Goal: Communication & Community: Share content

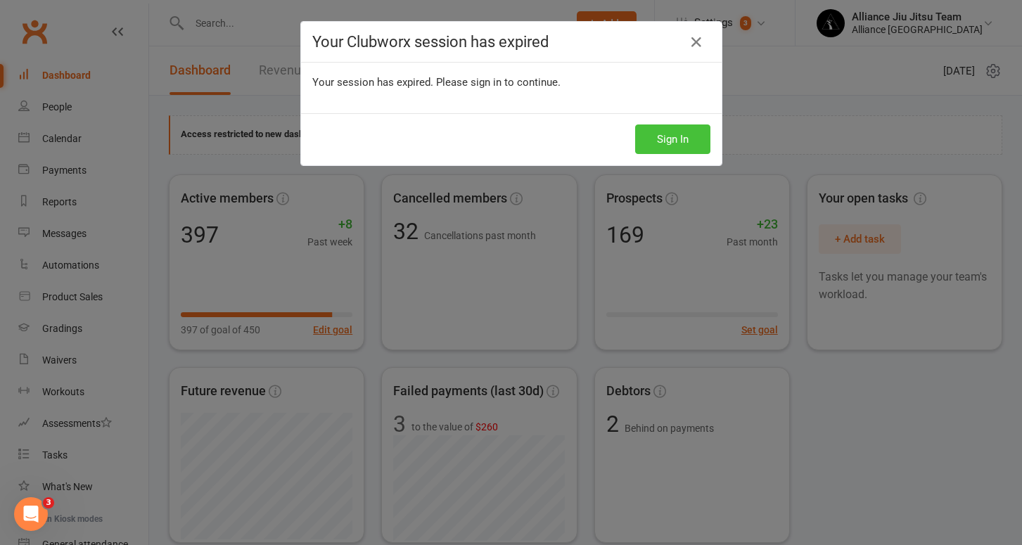
click at [675, 138] on button "Sign In" at bounding box center [672, 140] width 75 height 30
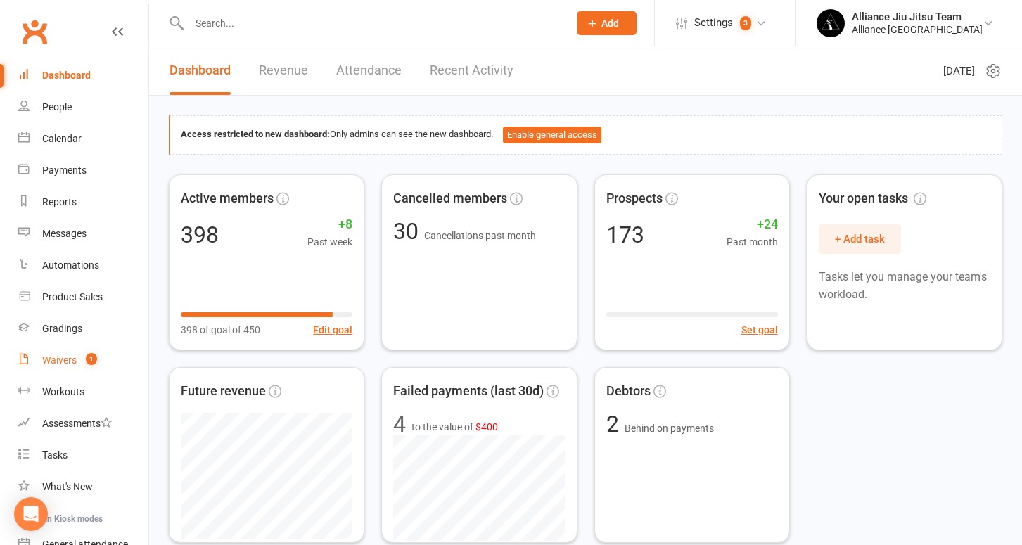
click at [65, 360] on div "Waivers" at bounding box center [59, 360] width 34 height 11
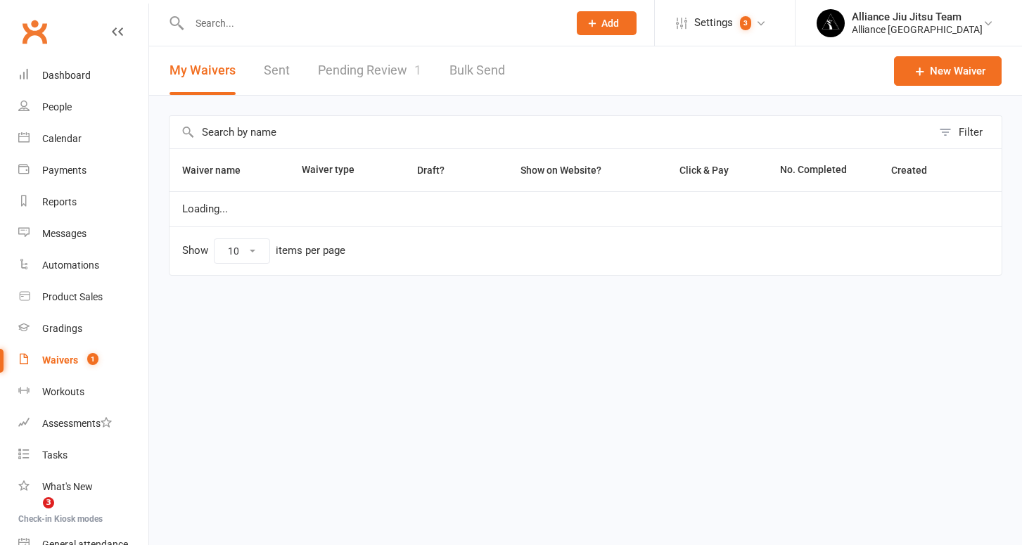
select select "25"
click at [379, 72] on link "Pending Review 1" at bounding box center [369, 70] width 103 height 49
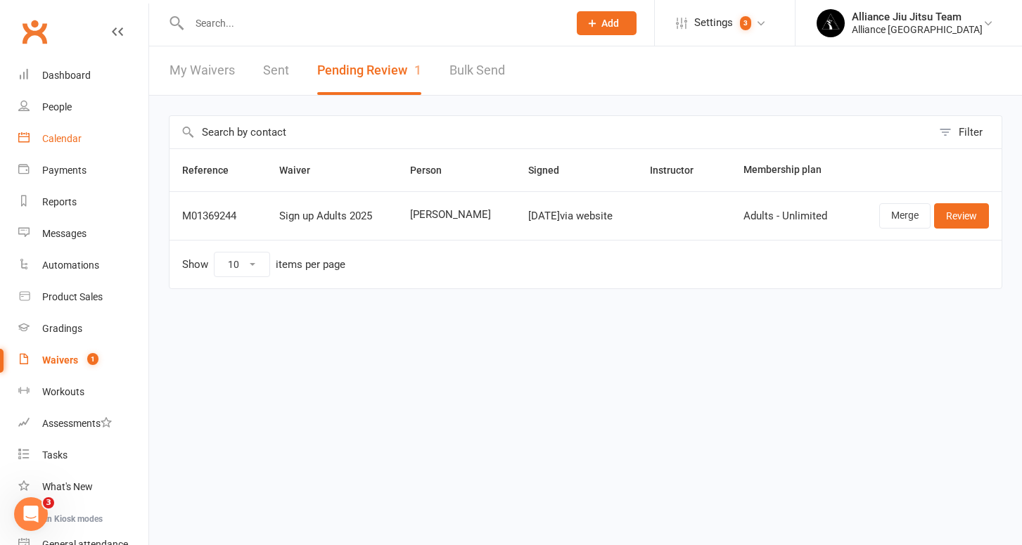
click at [56, 145] on link "Calendar" at bounding box center [83, 139] width 130 height 32
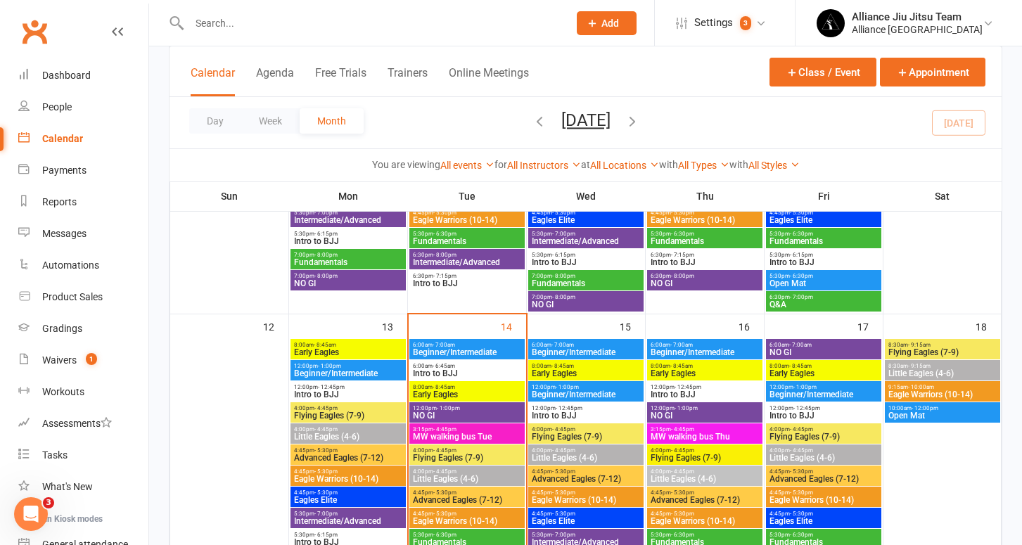
scroll to position [640, 0]
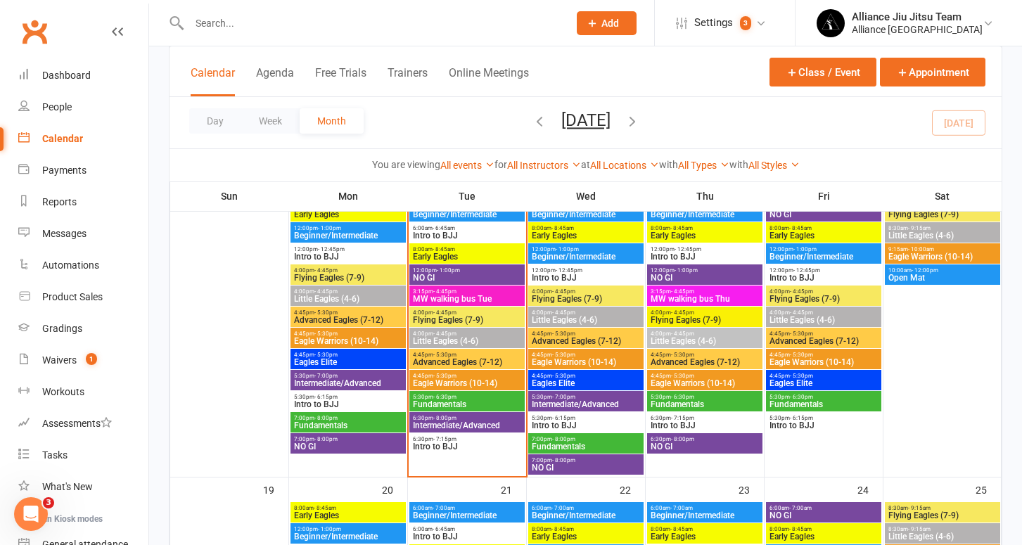
click at [458, 316] on span "Flying Eagles (7-9)" at bounding box center [467, 320] width 110 height 8
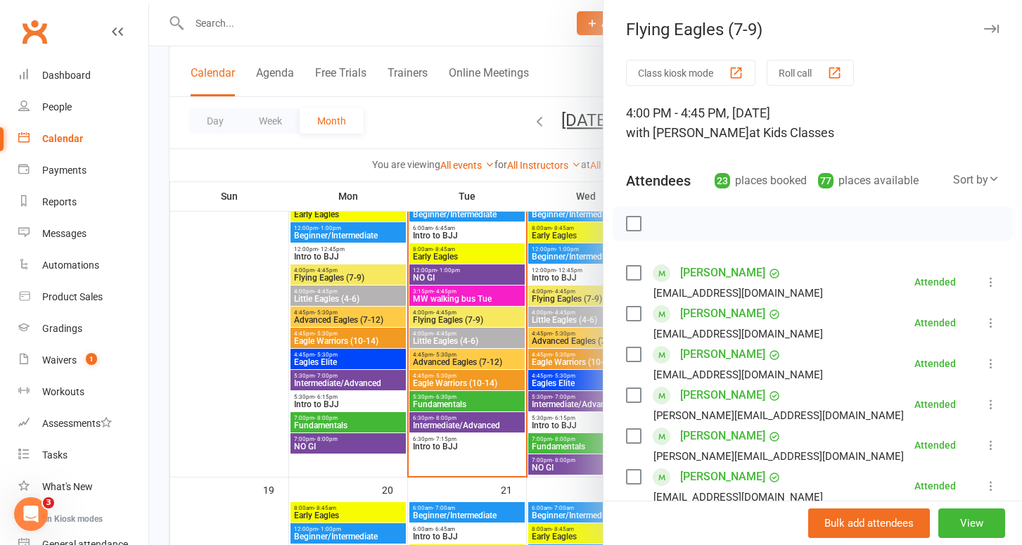
click at [632, 222] on label at bounding box center [633, 224] width 14 height 14
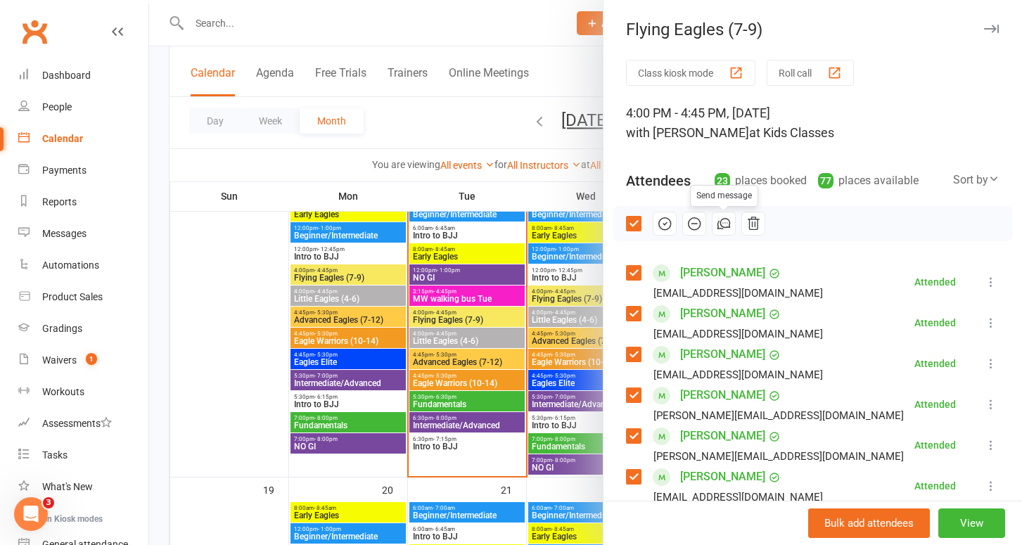
click at [722, 223] on icon "button" at bounding box center [723, 223] width 15 height 15
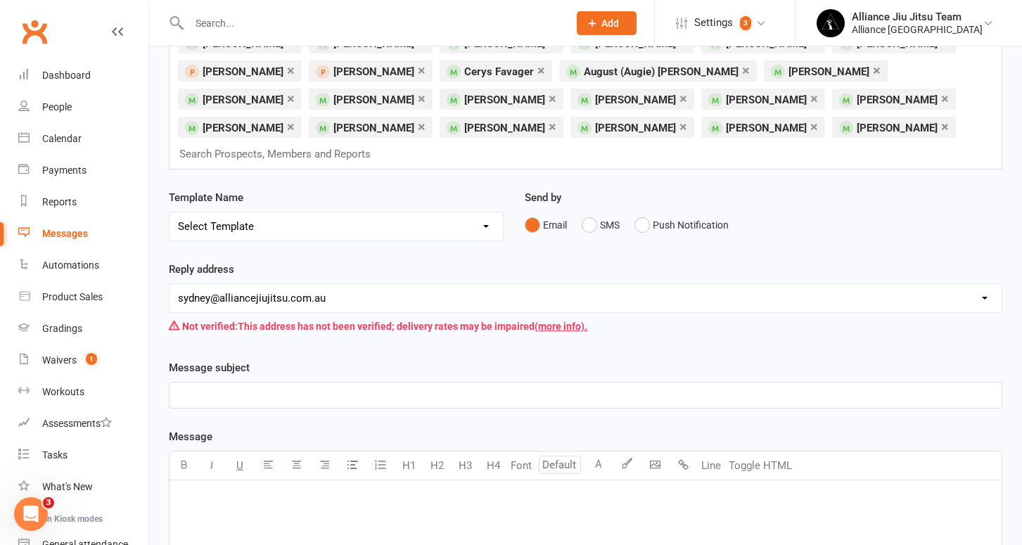
scroll to position [114, 0]
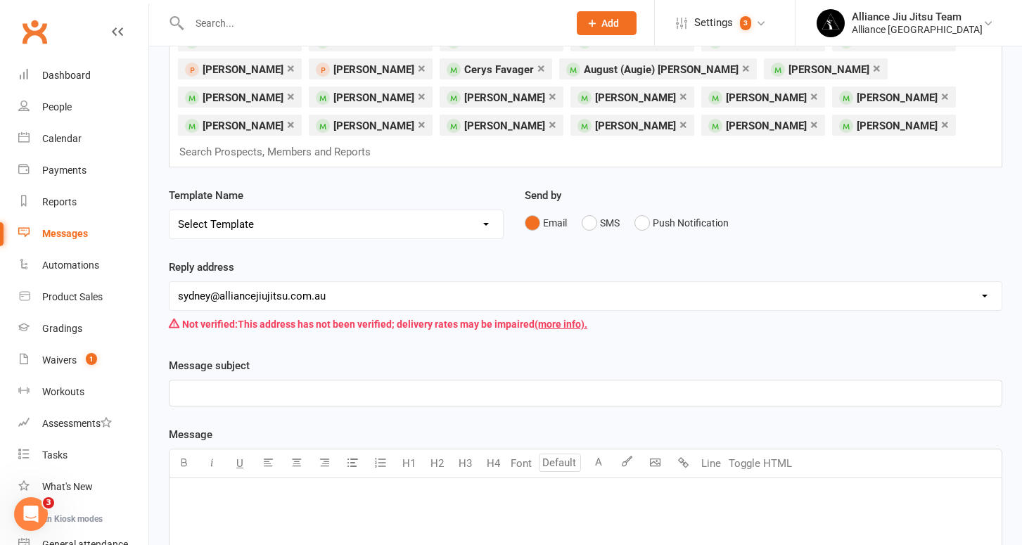
click at [326, 385] on p "﻿" at bounding box center [585, 393] width 815 height 17
click at [589, 210] on button "SMS" at bounding box center [601, 223] width 38 height 27
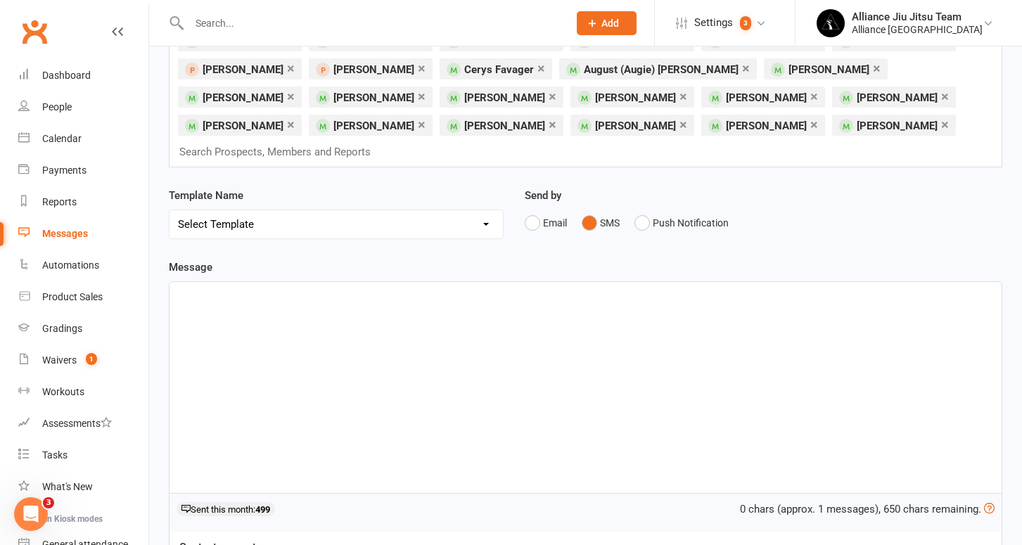
click at [343, 314] on div "﻿" at bounding box center [586, 387] width 832 height 211
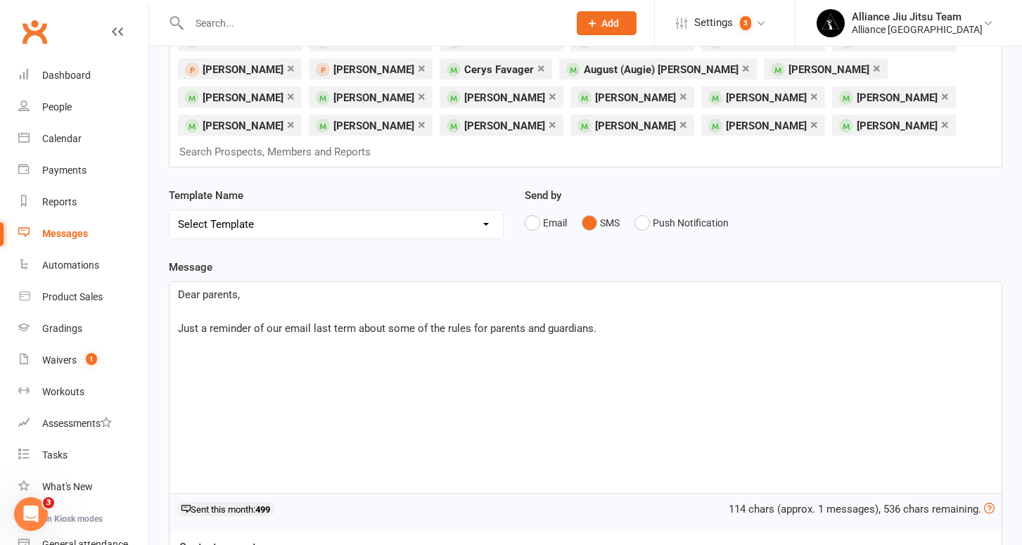
click at [447, 322] on span "Just a reminder of our email last term about some of the rules for parents and …" at bounding box center [387, 328] width 419 height 13
click at [647, 320] on p "Just a reminder of our email last term about some of the spectator rules for pa…" at bounding box center [585, 328] width 815 height 17
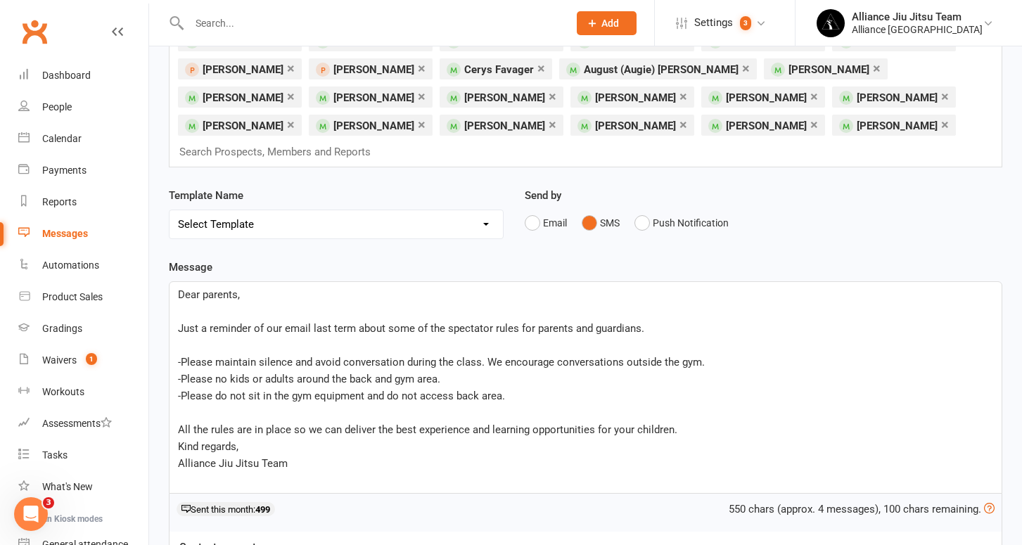
click at [669, 424] on span "All the rules are in place so we can deliver the best experience and learning o…" at bounding box center [428, 430] width 500 height 13
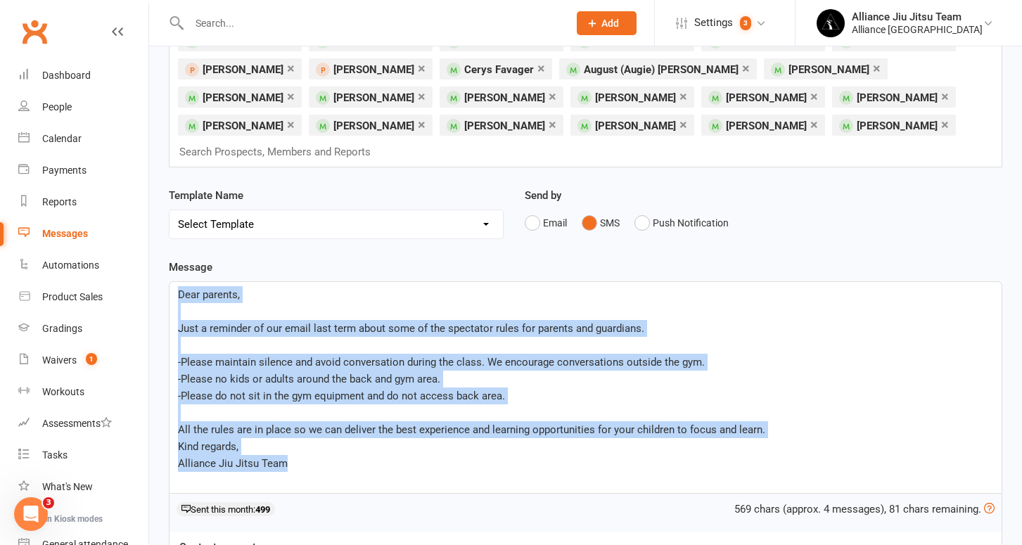
drag, startPoint x: 306, startPoint y: 445, endPoint x: 164, endPoint y: 263, distance: 231.1
click at [164, 263] on div "Message Dear parents, ﻿ Just a reminder of our email last term about some of th…" at bounding box center [585, 552] width 855 height 587
copy div "Dear parents, ﻿ Just a reminder of our email last term about some of the specta…"
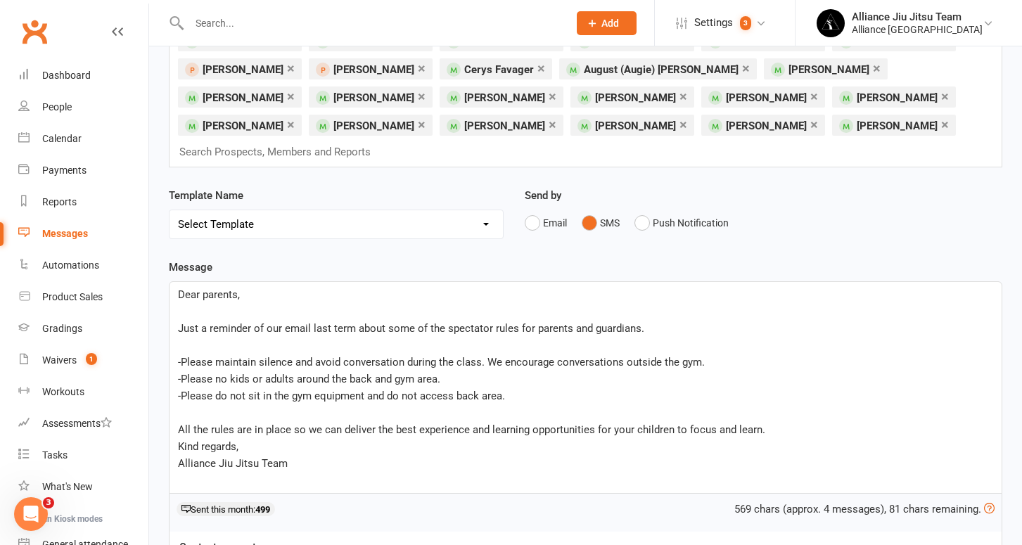
click at [336, 337] on p "﻿" at bounding box center [585, 345] width 815 height 17
click at [293, 356] on span "-Please maintain silence and avoid conversation during the class. We encourage …" at bounding box center [441, 362] width 527 height 13
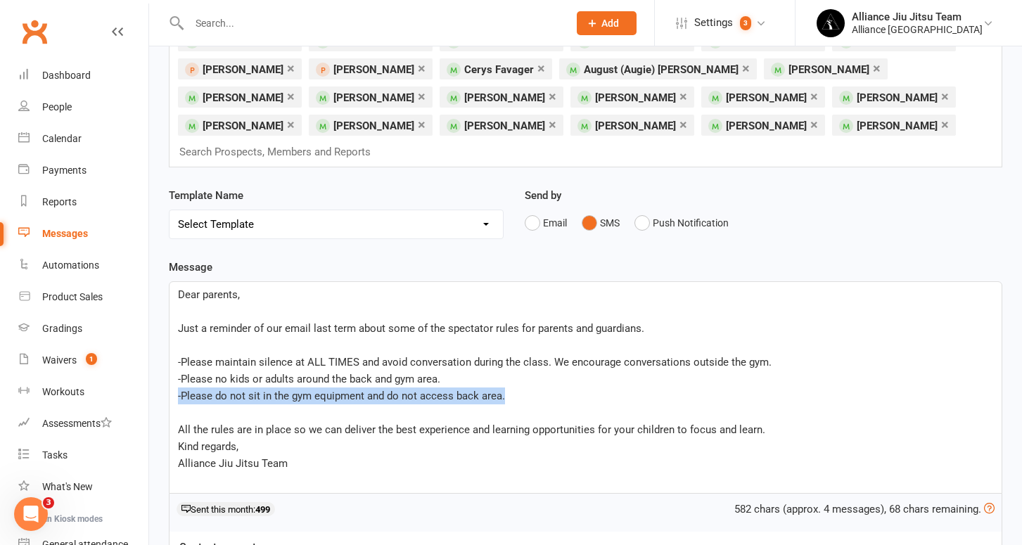
drag, startPoint x: 502, startPoint y: 371, endPoint x: 168, endPoint y: 370, distance: 333.5
click at [168, 370] on div "Message Dear parents, ﻿ Just a reminder of our email last term about some of th…" at bounding box center [585, 552] width 855 height 587
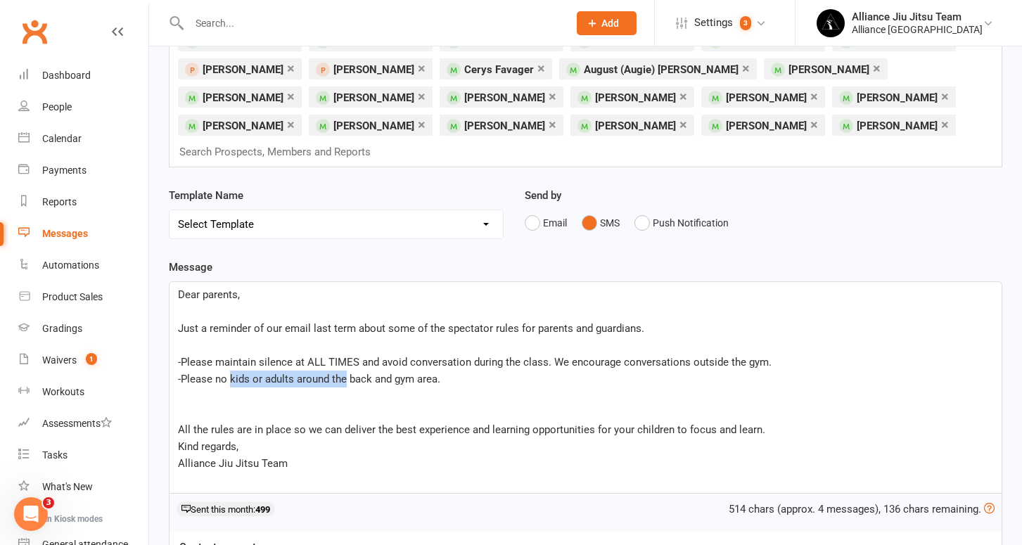
drag, startPoint x: 345, startPoint y: 357, endPoint x: 230, endPoint y: 352, distance: 114.8
click at [230, 373] on span "-Please no kids or adults around the back and gym area." at bounding box center [309, 379] width 262 height 13
drag, startPoint x: 307, startPoint y: 355, endPoint x: 284, endPoint y: 356, distance: 23.2
click at [284, 373] on span "-Please no spectators in the back and gym area." at bounding box center [290, 379] width 225 height 13
click at [400, 371] on p "-Please no spectators at mat 2 and gym area." at bounding box center [585, 379] width 815 height 17
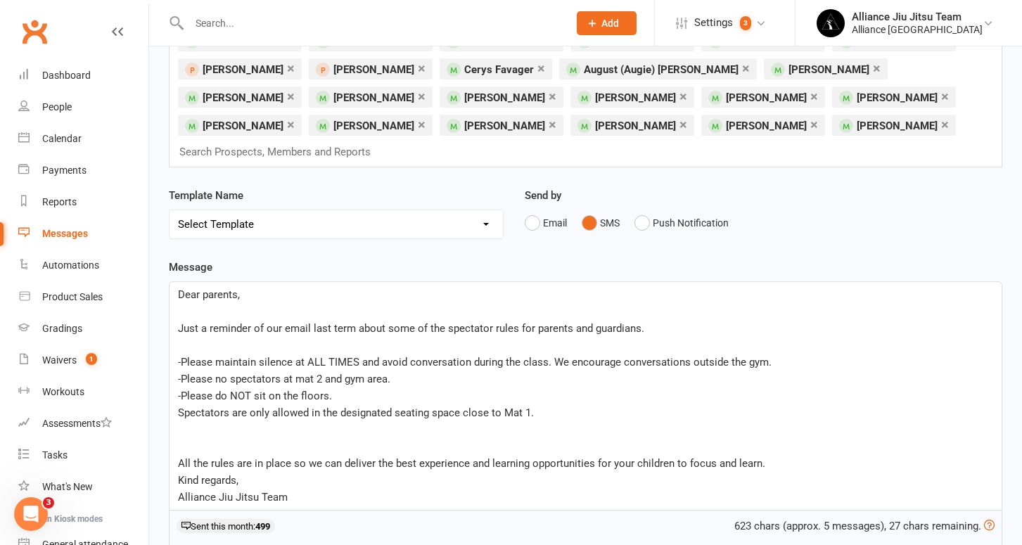
click at [329, 421] on p "﻿" at bounding box center [585, 429] width 815 height 17
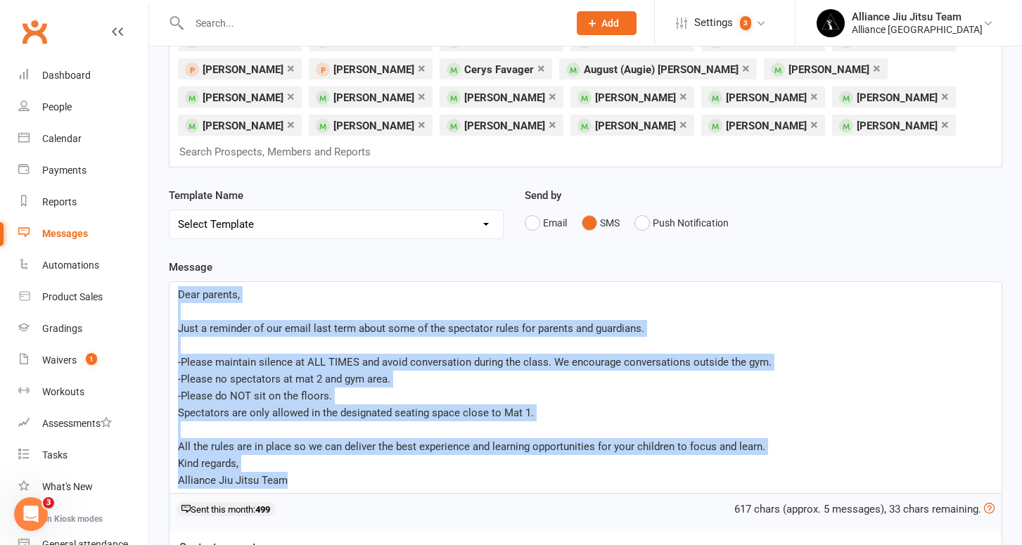
drag, startPoint x: 293, startPoint y: 457, endPoint x: 149, endPoint y: 260, distance: 243.7
click at [149, 260] on div "Recipients × [PERSON_NAME] × [PERSON_NAME] × [PERSON_NAME] × [PERSON_NAME] × [P…" at bounding box center [585, 457] width 873 height 950
copy div "Dear parents, ﻿ Just a reminder of our email last term about some of the specta…"
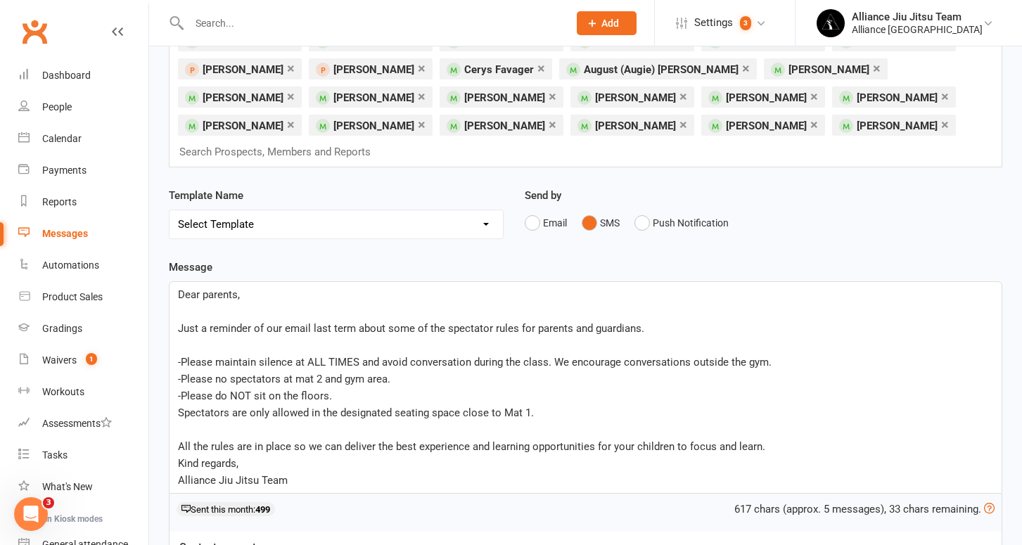
click at [388, 259] on div "Message Dear parents, ﻿ Just a reminder of our email last term about some of th…" at bounding box center [586, 543] width 834 height 568
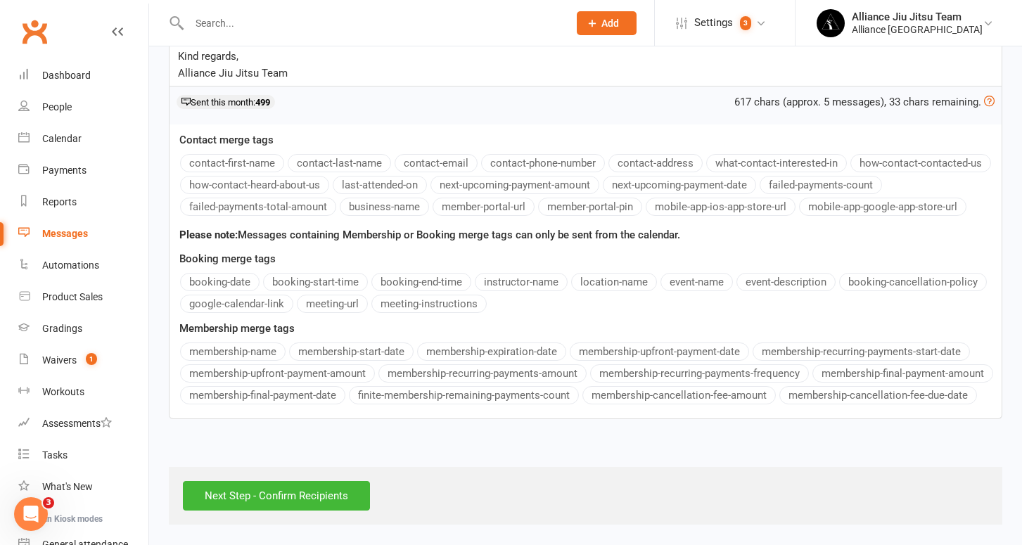
scroll to position [531, 0]
click at [286, 488] on input "Next Step - Confirm Recipients" at bounding box center [276, 496] width 187 height 30
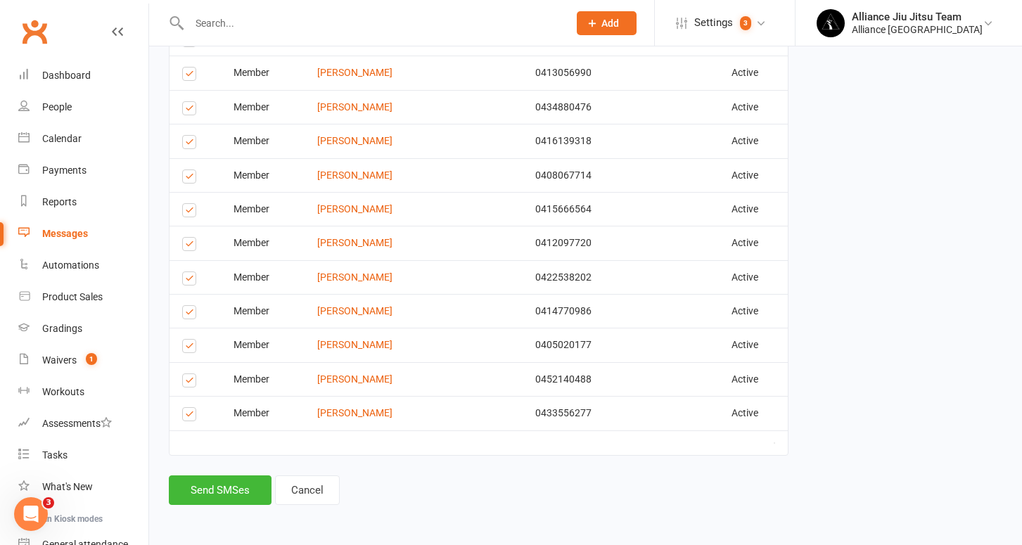
scroll to position [992, 0]
click at [189, 417] on label at bounding box center [191, 417] width 19 height 0
click at [189, 408] on input "checkbox" at bounding box center [186, 408] width 9 height 0
click at [193, 417] on label at bounding box center [191, 417] width 19 height 0
click at [191, 408] on input "checkbox" at bounding box center [186, 408] width 9 height 0
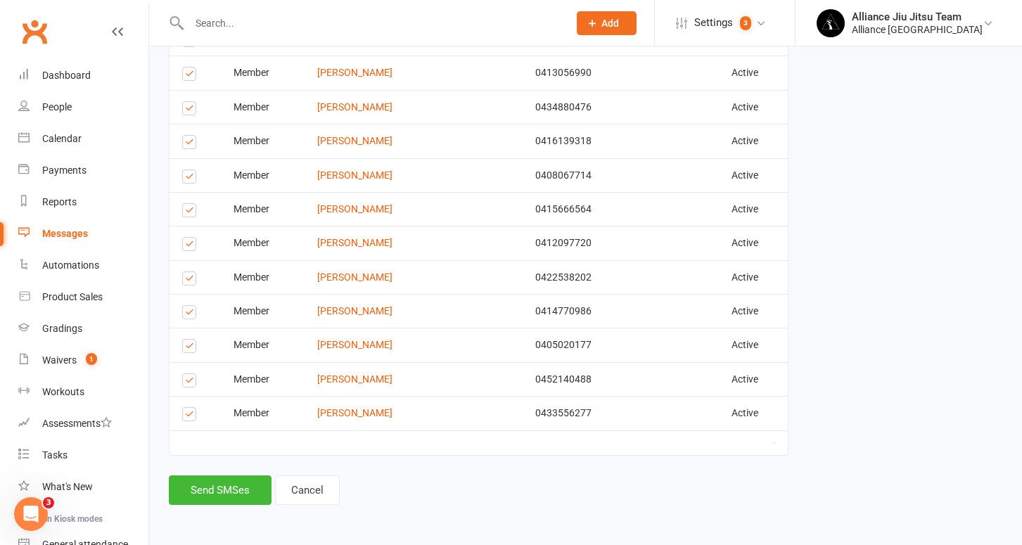
click at [190, 246] on label at bounding box center [191, 246] width 19 height 0
click at [190, 238] on input "checkbox" at bounding box center [186, 238] width 9 height 0
click at [189, 417] on label at bounding box center [191, 417] width 19 height 0
click at [189, 408] on input "checkbox" at bounding box center [186, 408] width 9 height 0
click at [189, 383] on label at bounding box center [191, 383] width 19 height 0
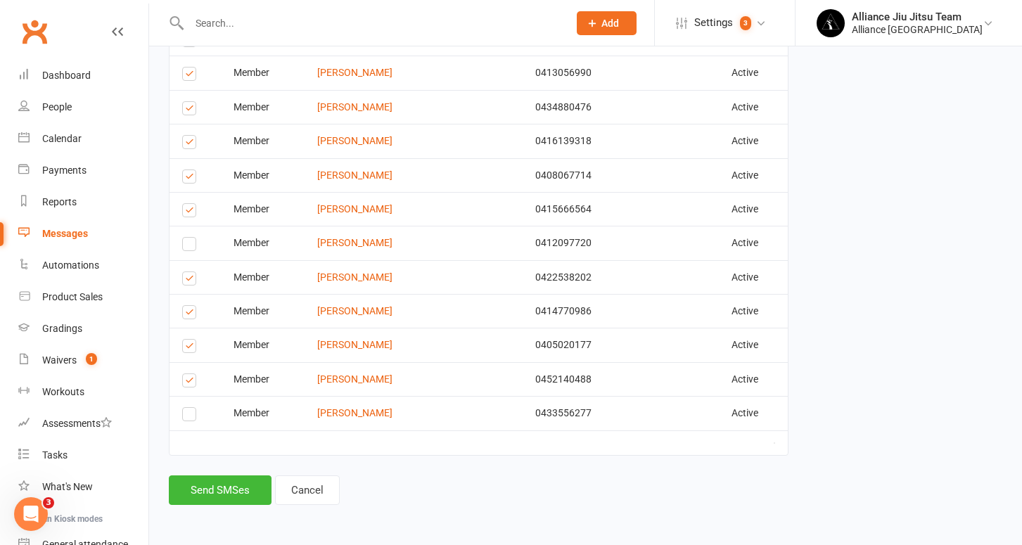
click at [189, 374] on input "checkbox" at bounding box center [186, 374] width 9 height 0
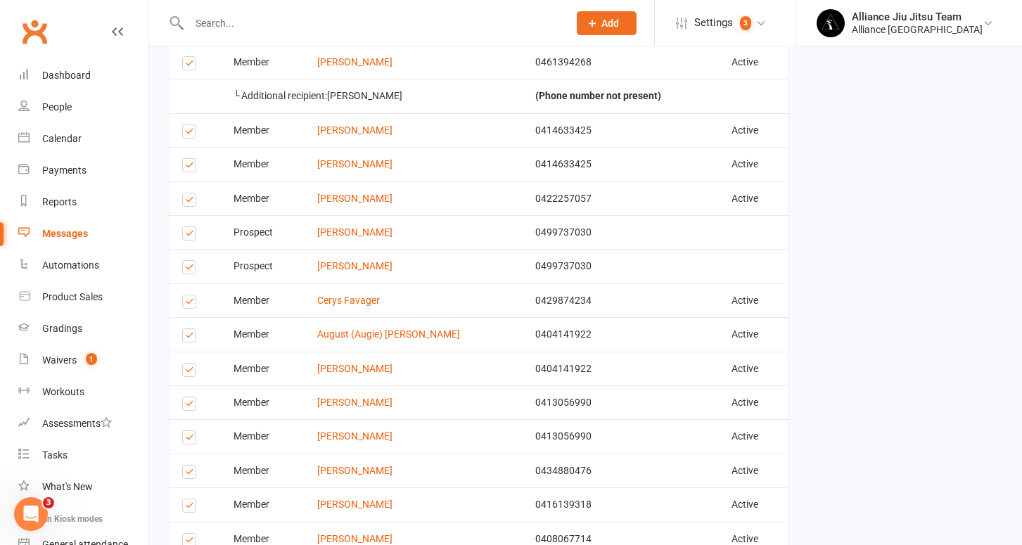
scroll to position [616, 0]
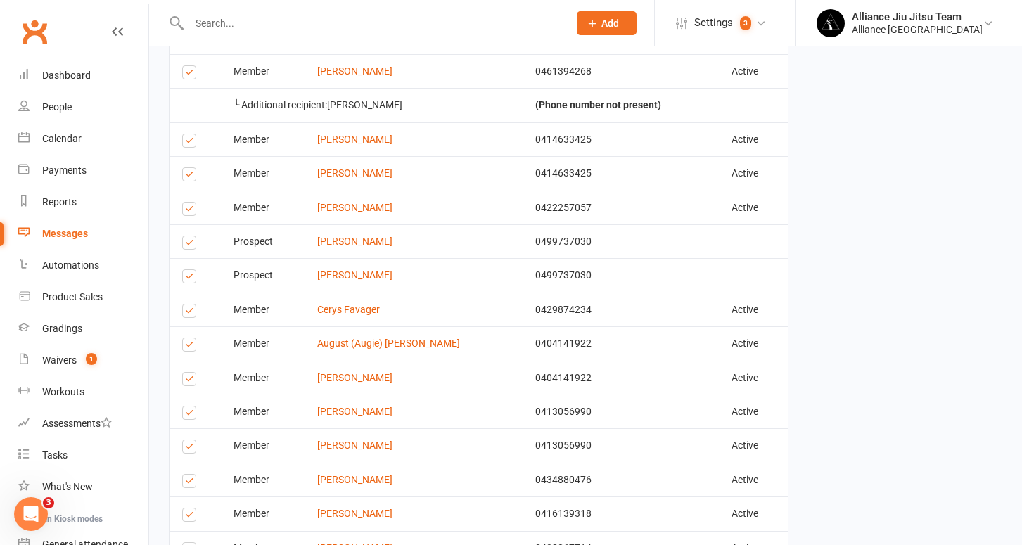
click at [191, 313] on label at bounding box center [191, 313] width 19 height 0
click at [191, 305] on input "checkbox" at bounding box center [186, 305] width 9 height 0
click at [189, 313] on label at bounding box center [191, 313] width 19 height 0
click at [189, 305] on input "checkbox" at bounding box center [186, 305] width 9 height 0
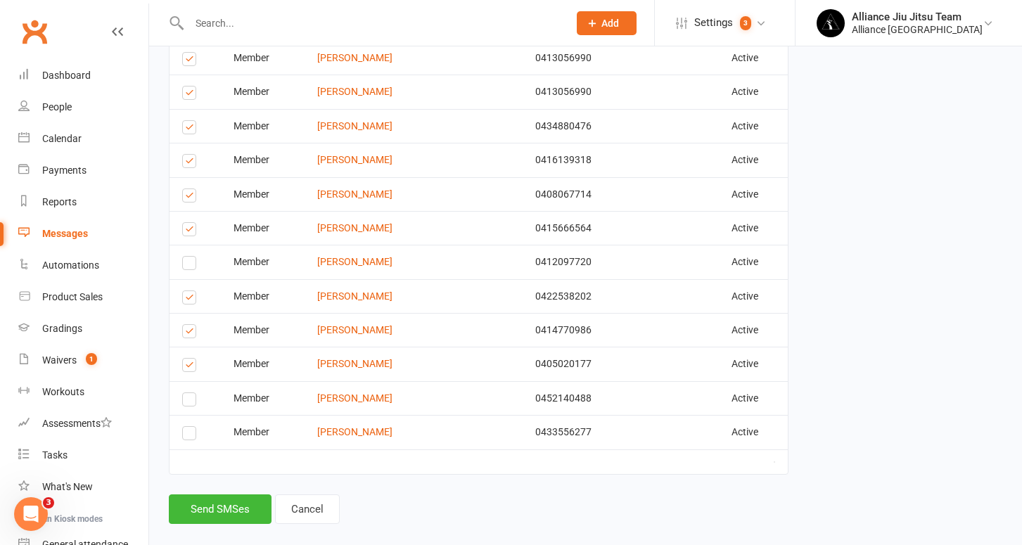
scroll to position [990, 0]
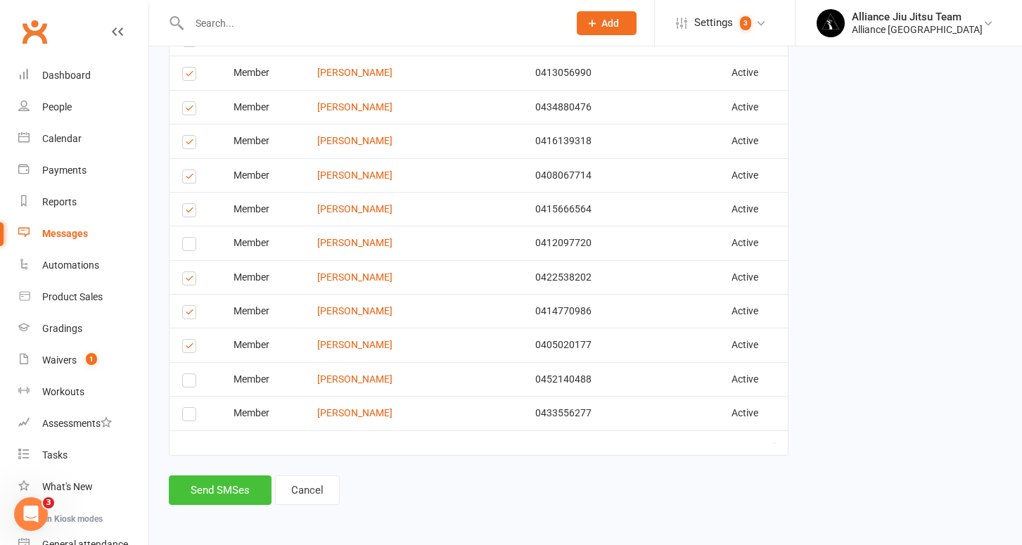
click at [222, 478] on button "Send SMSes" at bounding box center [220, 491] width 103 height 30
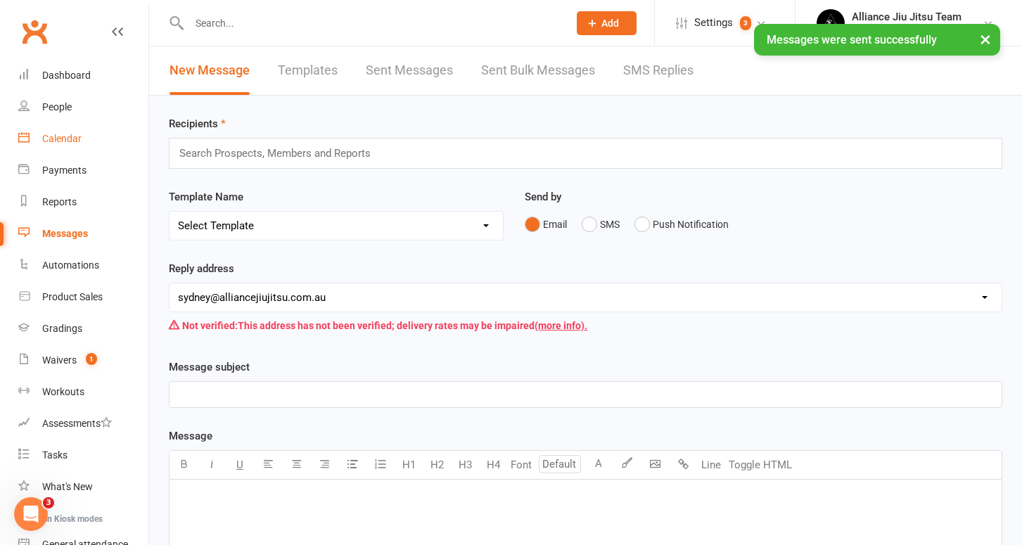
click at [63, 141] on div "Calendar" at bounding box center [61, 138] width 39 height 11
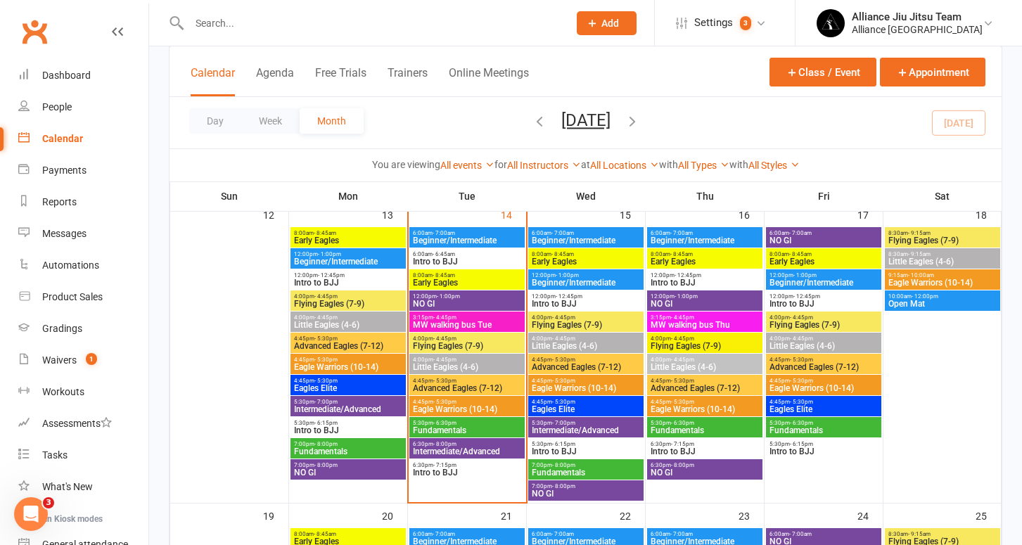
scroll to position [592, 0]
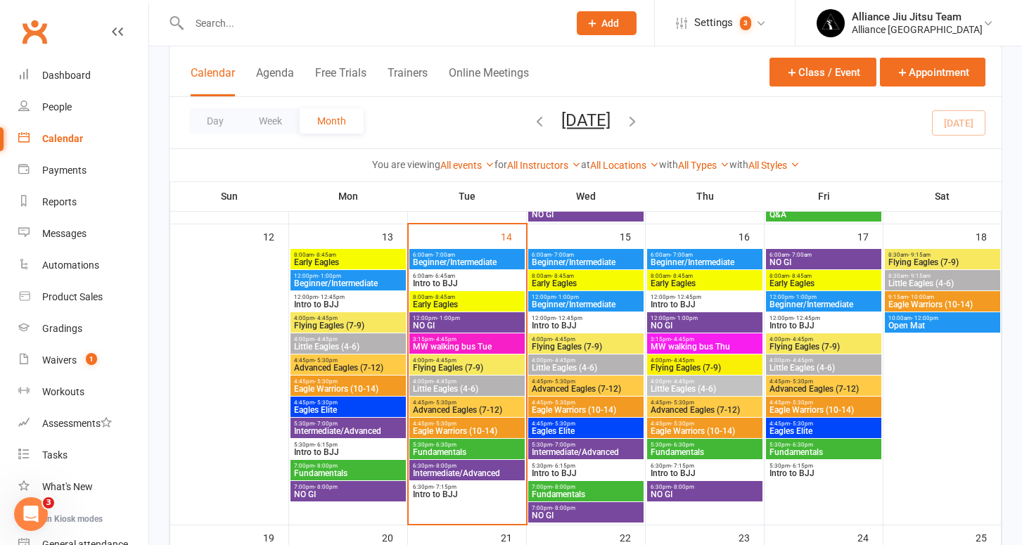
click at [459, 381] on span "4:00pm - 4:45pm" at bounding box center [467, 382] width 110 height 6
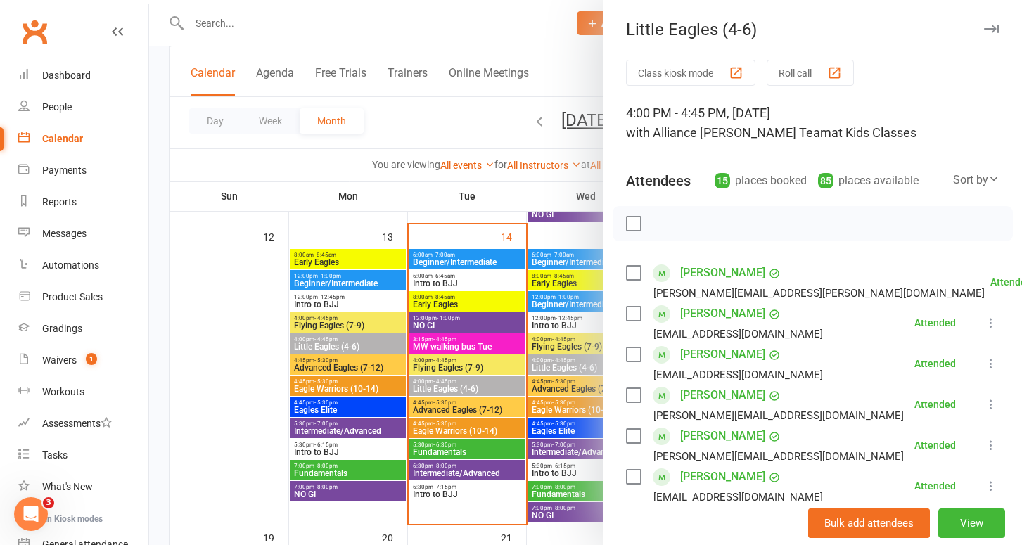
click at [637, 227] on label at bounding box center [633, 224] width 14 height 14
click at [723, 229] on icon "button" at bounding box center [720, 225] width 5 height 8
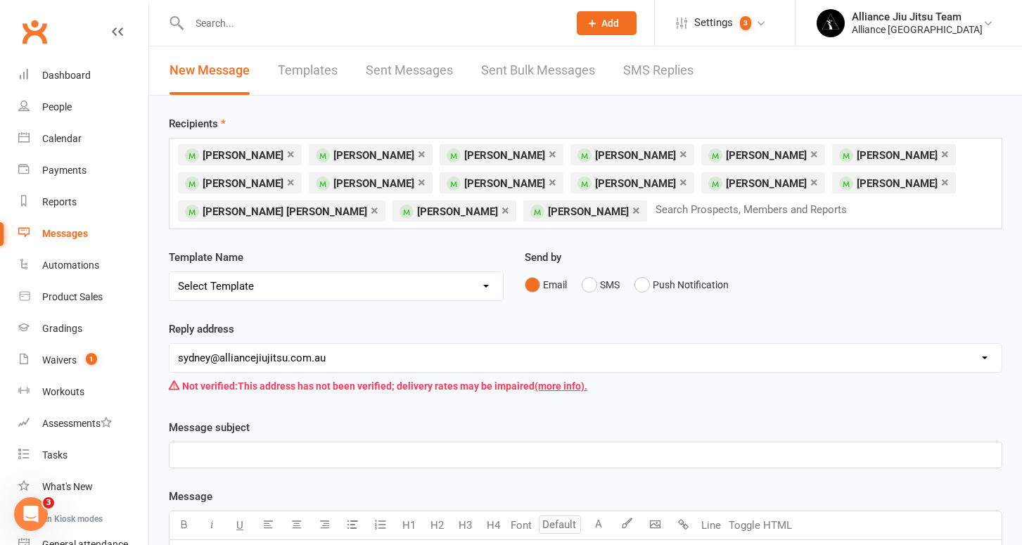
click at [334, 450] on p "﻿" at bounding box center [585, 455] width 815 height 17
click at [598, 284] on button "SMS" at bounding box center [601, 285] width 38 height 27
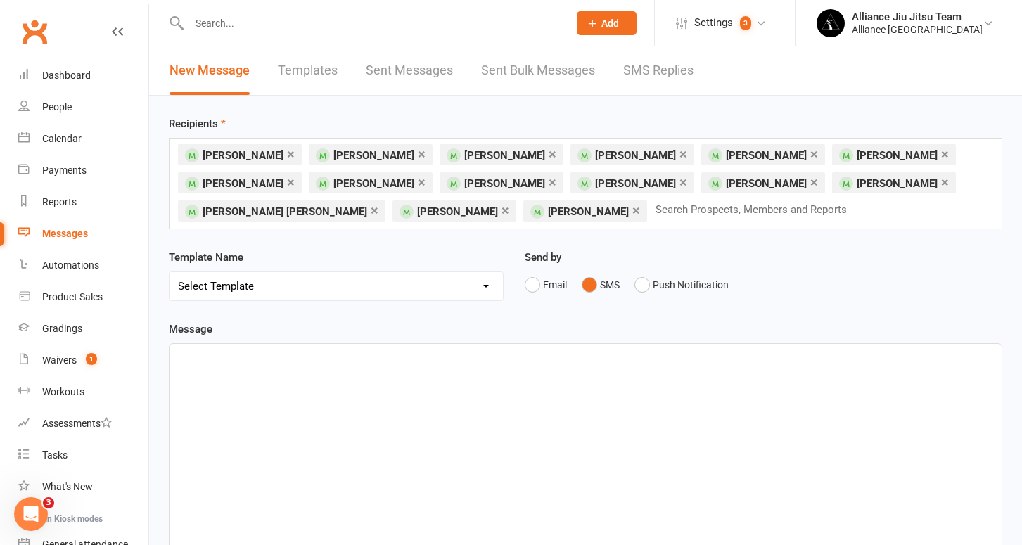
click at [462, 362] on p "﻿" at bounding box center [585, 356] width 815 height 17
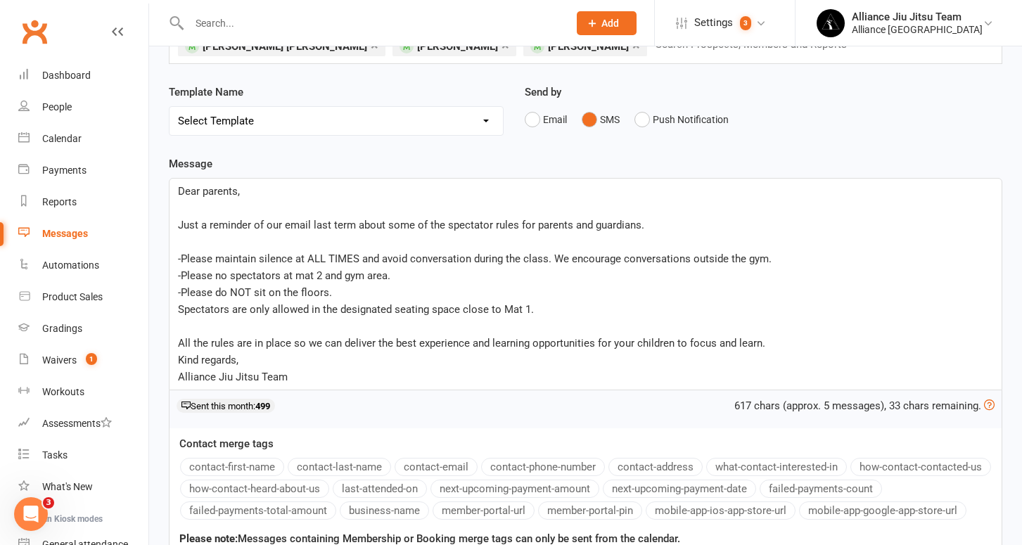
scroll to position [163, 0]
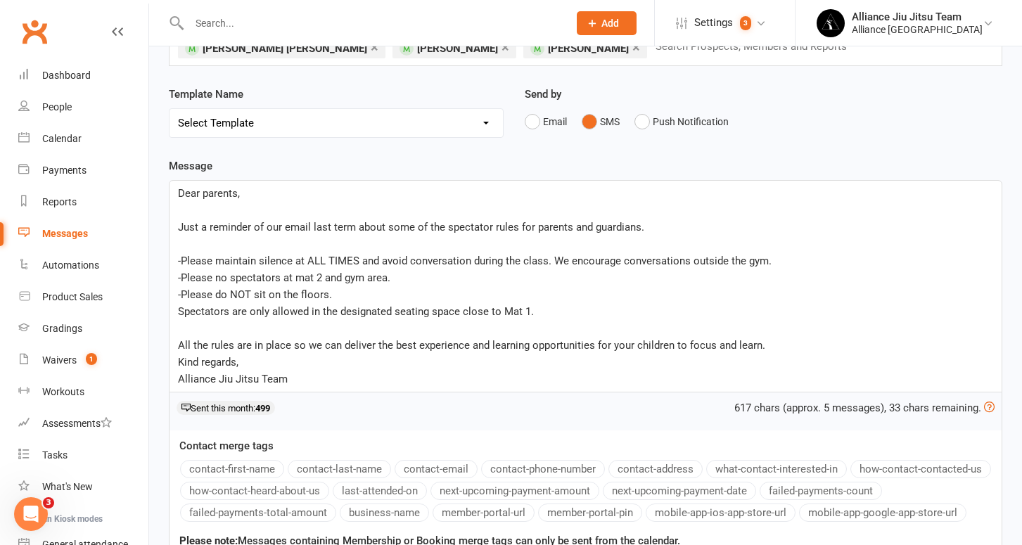
click at [237, 196] on span "Dear parents," at bounding box center [209, 193] width 62 height 13
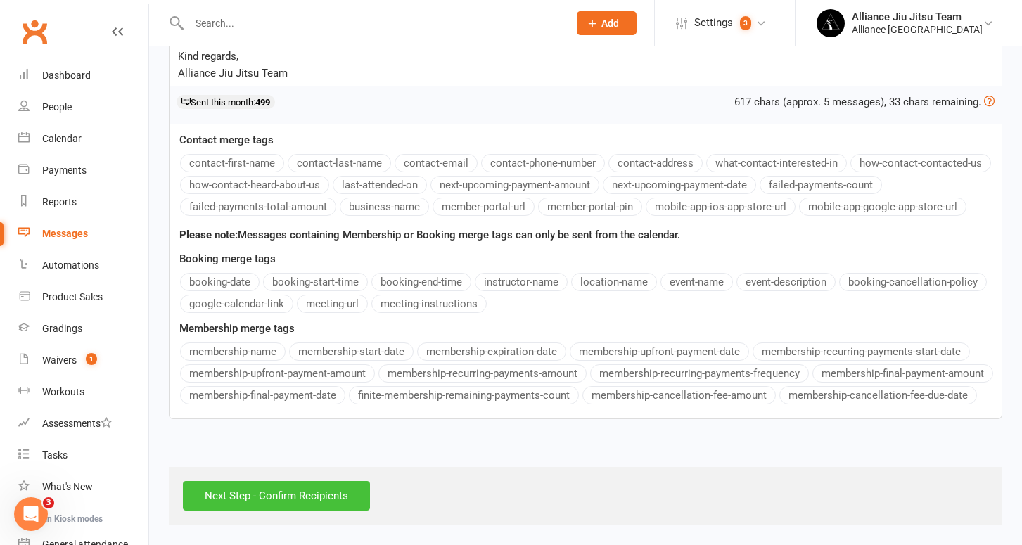
scroll to position [503, 0]
click at [285, 481] on input "Next Step - Confirm Recipients" at bounding box center [276, 496] width 187 height 30
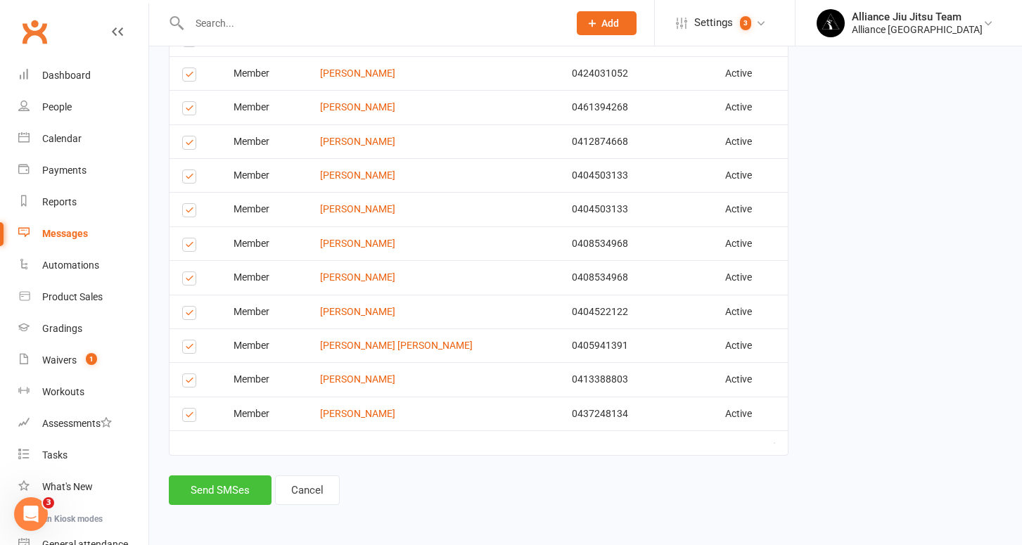
scroll to position [688, 0]
click at [211, 476] on button "Send SMSes" at bounding box center [220, 491] width 103 height 30
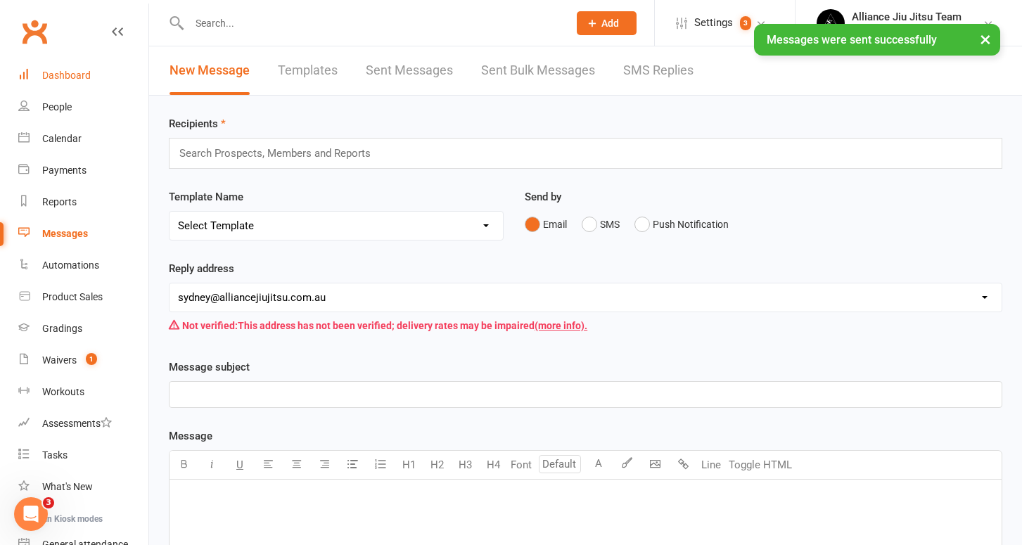
click at [82, 79] on div "Dashboard" at bounding box center [66, 75] width 49 height 11
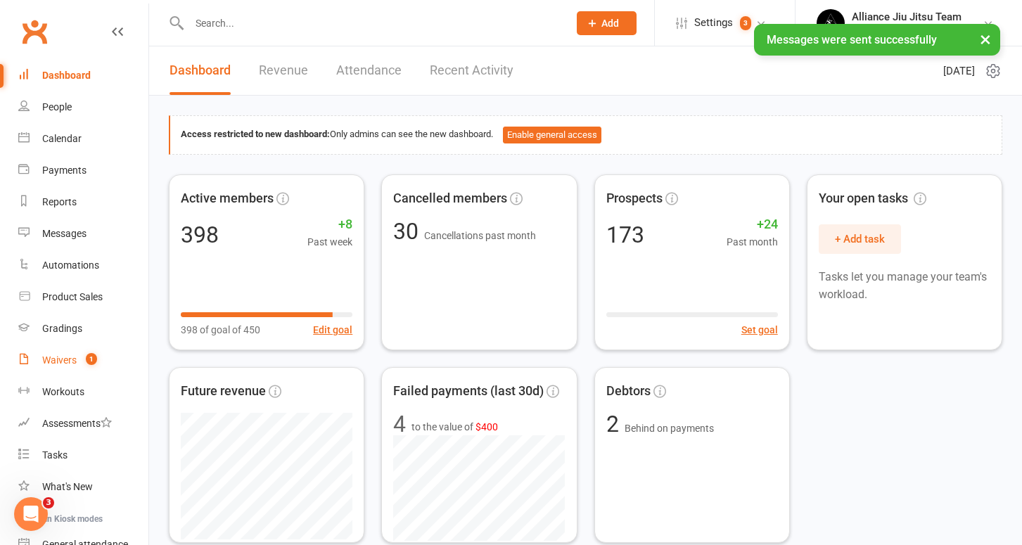
click at [68, 358] on div "Waivers" at bounding box center [59, 360] width 34 height 11
select select "25"
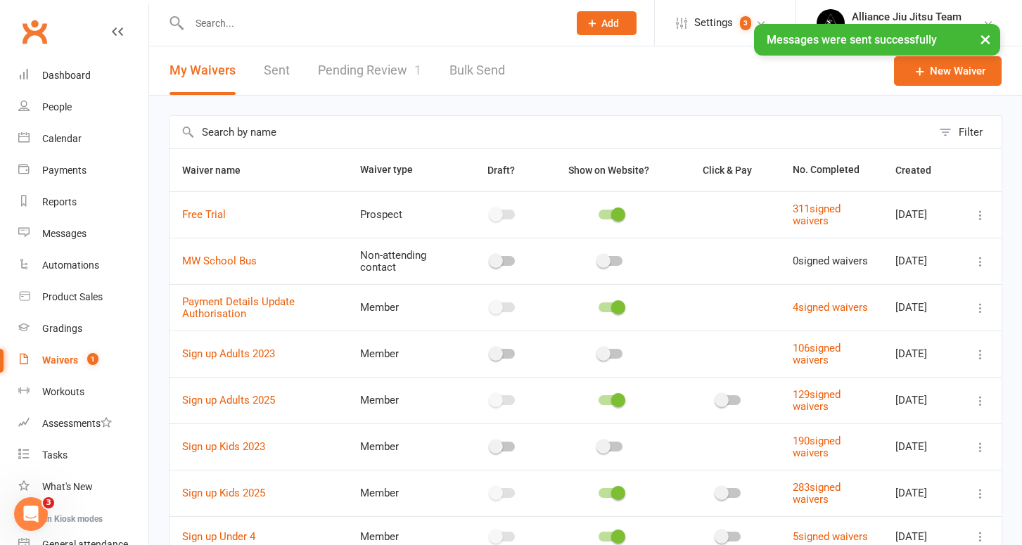
click at [360, 77] on link "Pending Review 1" at bounding box center [369, 70] width 103 height 49
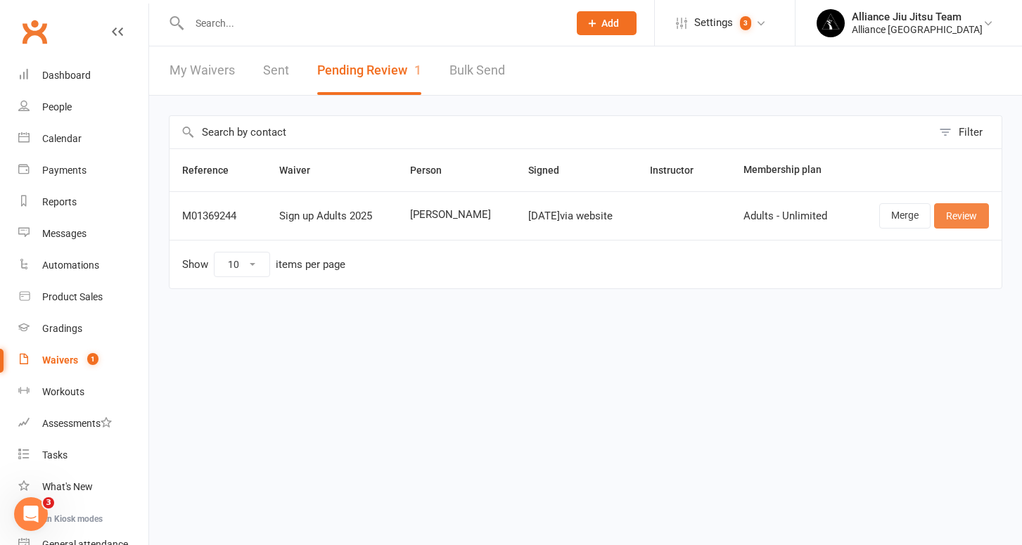
click at [955, 212] on link "Review" at bounding box center [961, 215] width 55 height 25
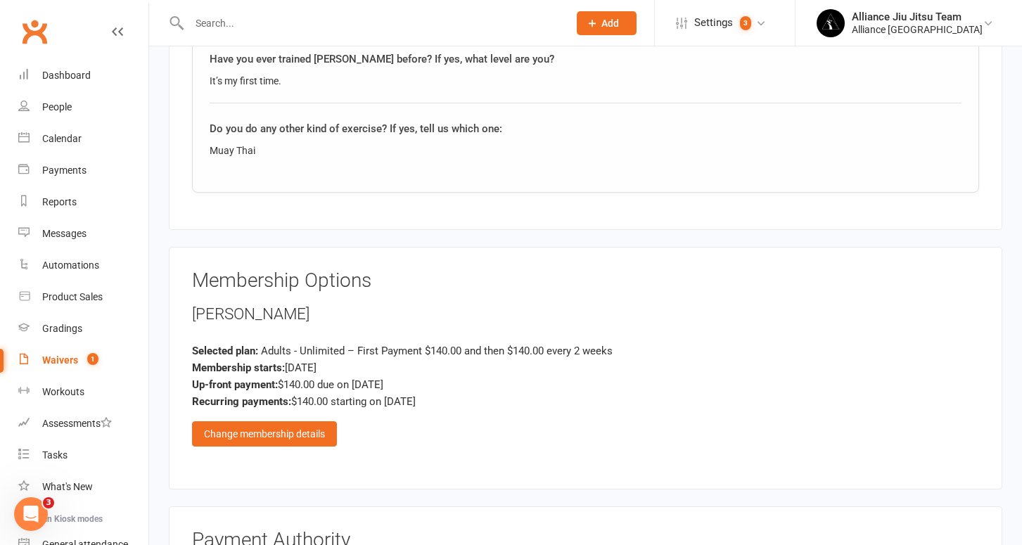
scroll to position [1404, 0]
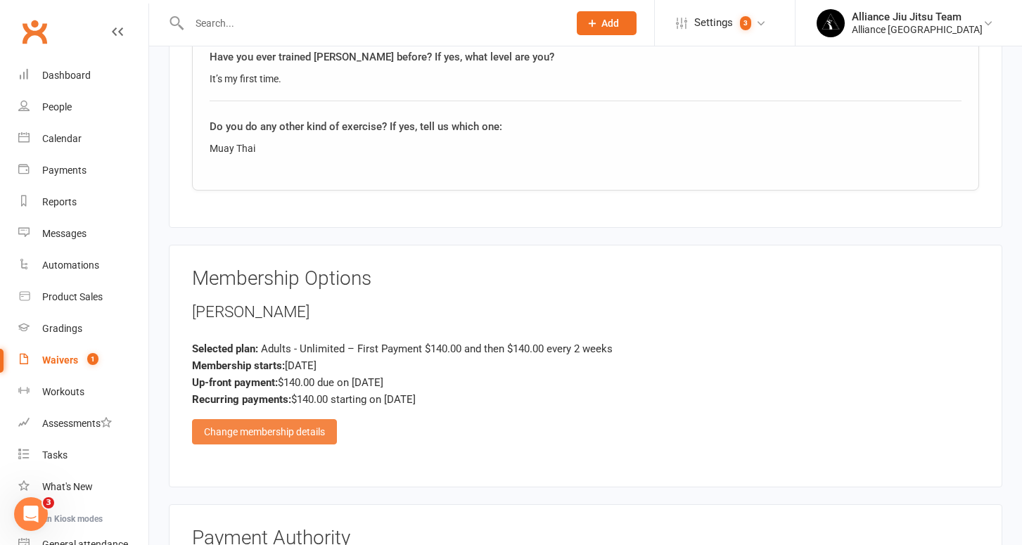
click at [282, 422] on div "Change membership details" at bounding box center [264, 431] width 145 height 25
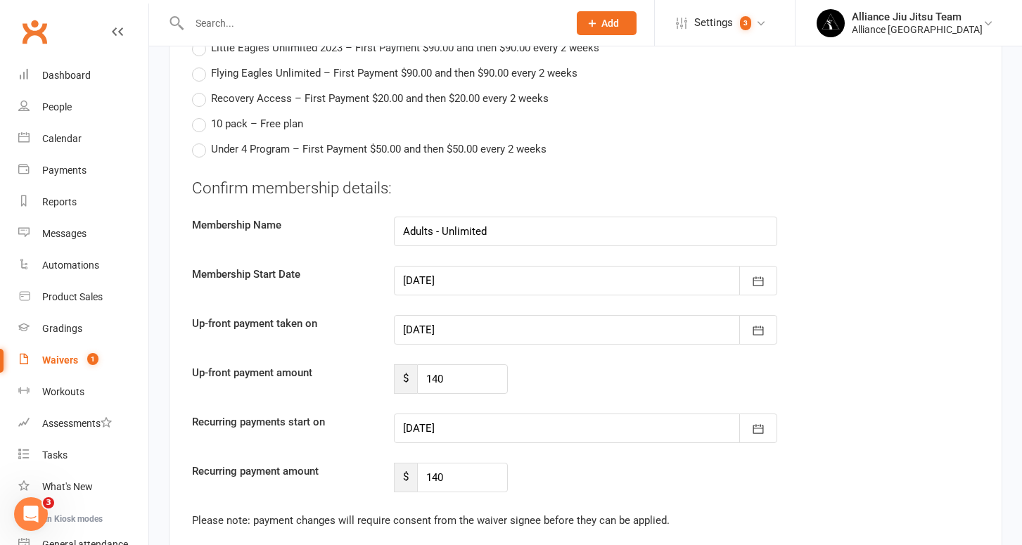
scroll to position [1926, 0]
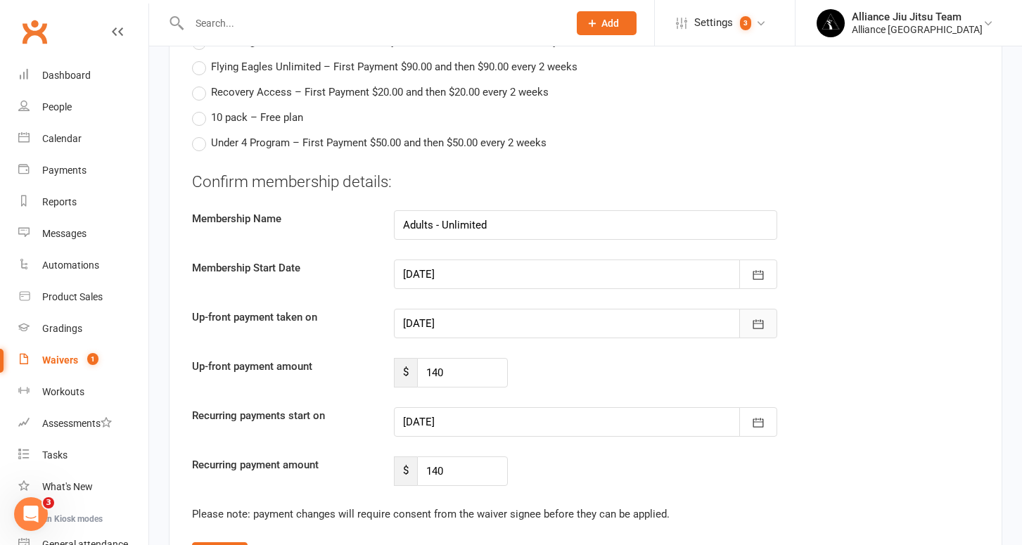
click at [755, 317] on icon "button" at bounding box center [758, 324] width 14 height 14
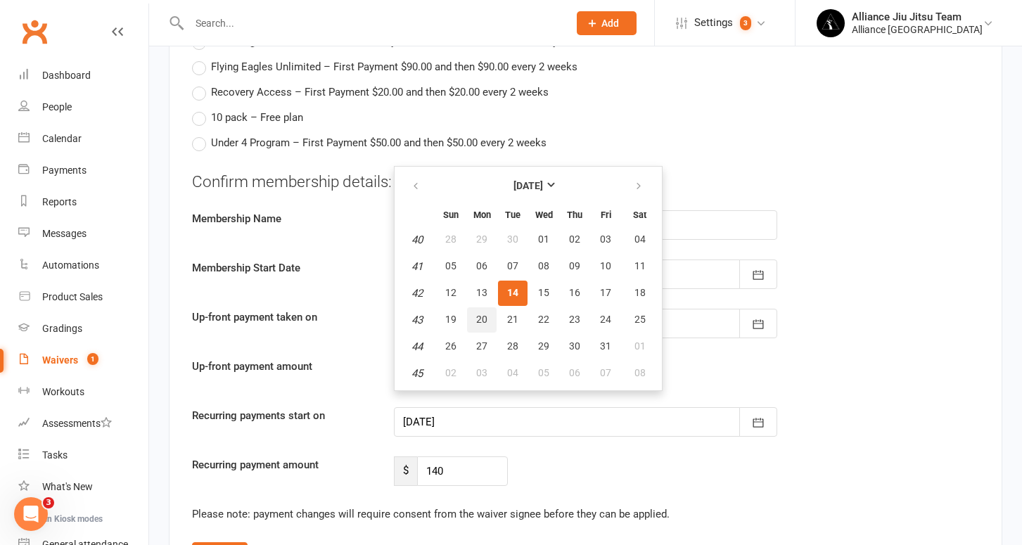
click at [478, 314] on span "20" at bounding box center [481, 319] width 11 height 11
type input "[DATE]"
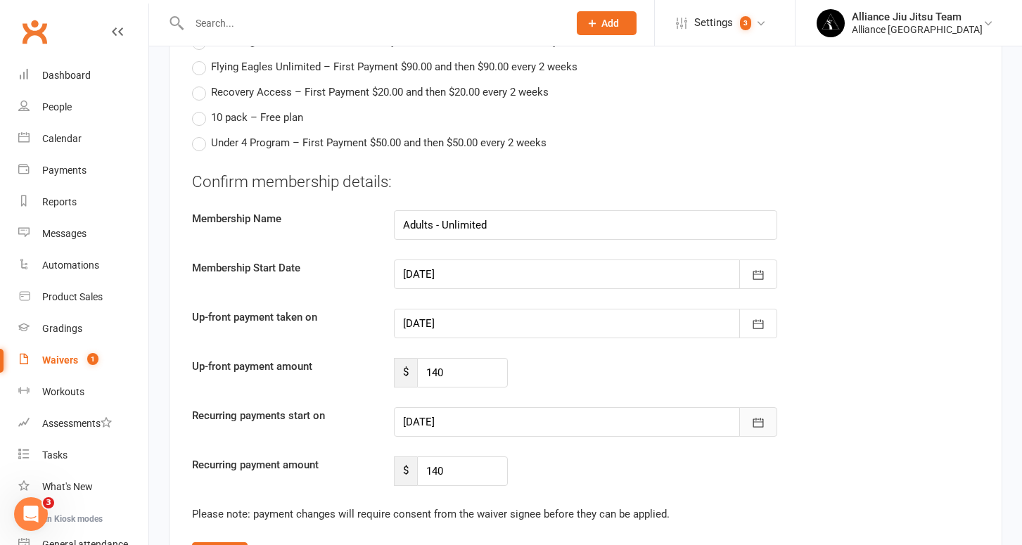
click at [752, 416] on icon "button" at bounding box center [758, 423] width 14 height 14
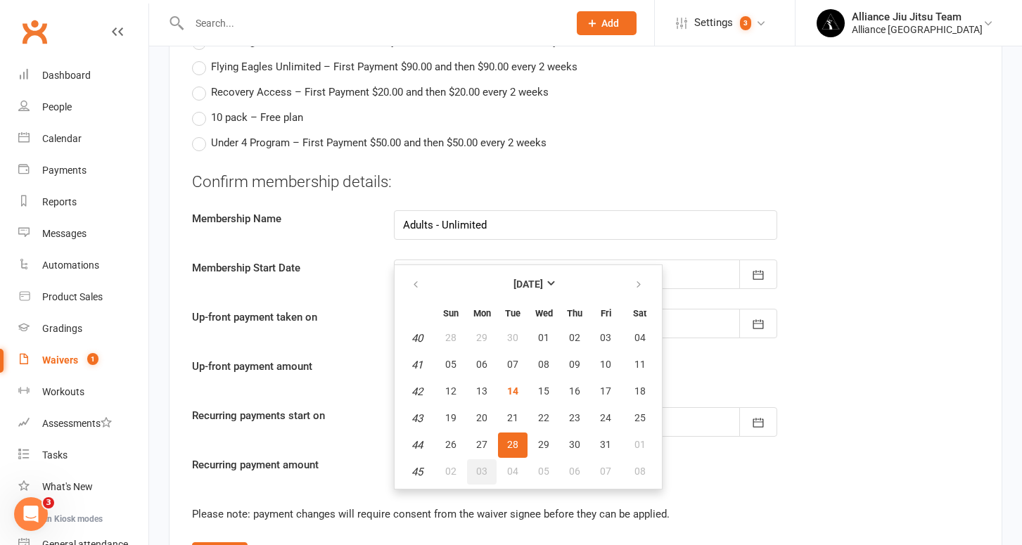
click at [484, 466] on span "03" at bounding box center [481, 471] width 11 height 11
type input "[DATE]"
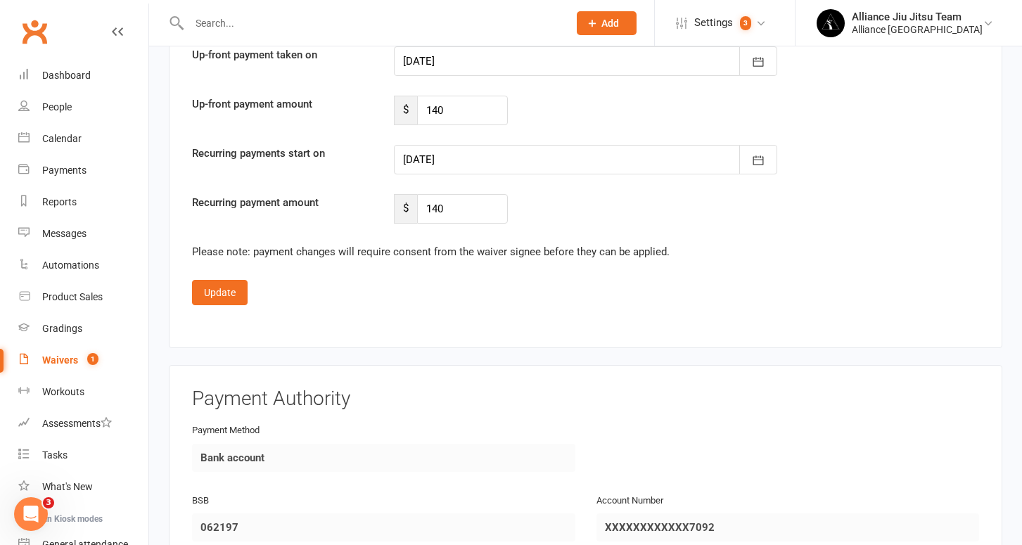
scroll to position [2226, 0]
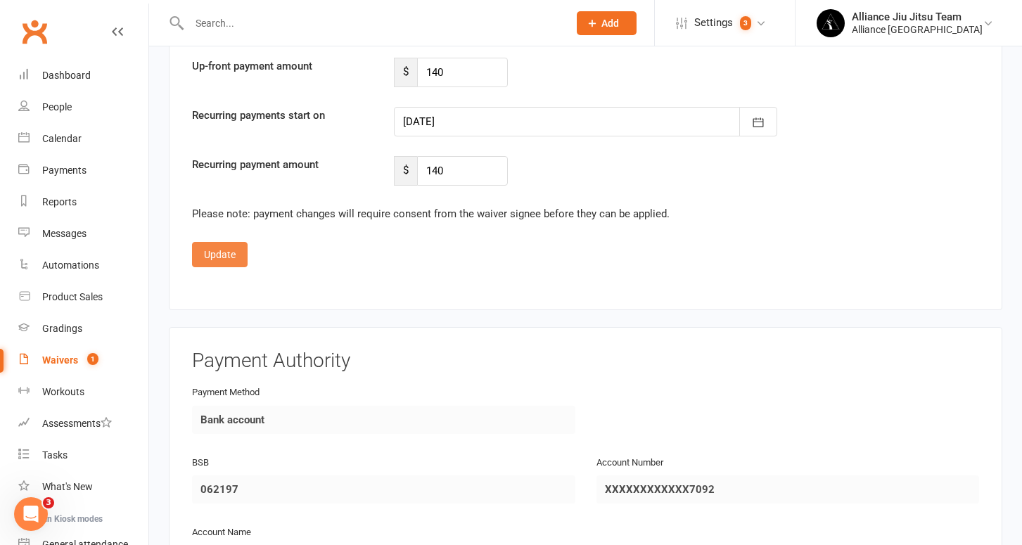
click at [227, 252] on button "Update" at bounding box center [220, 254] width 56 height 25
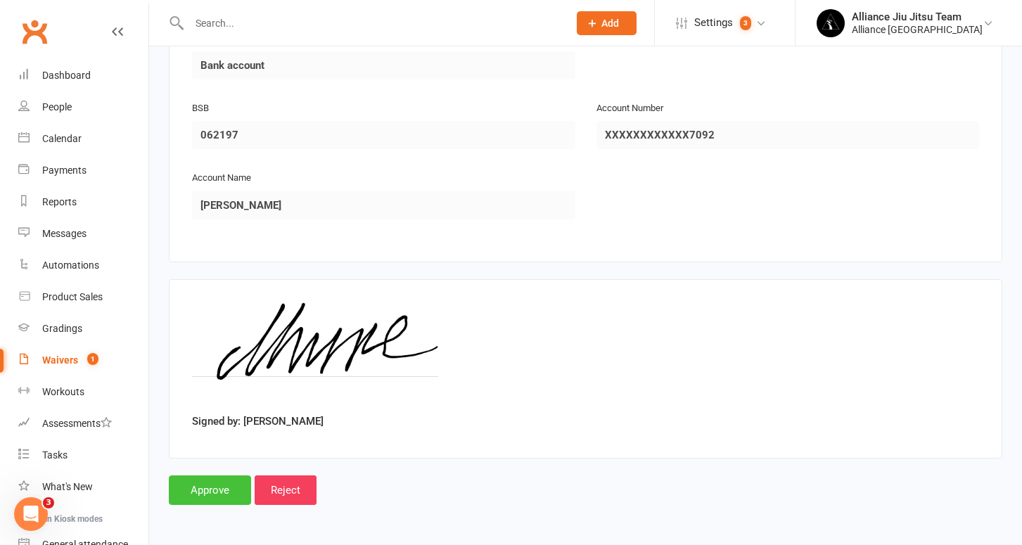
click at [223, 476] on input "Approve" at bounding box center [210, 491] width 82 height 30
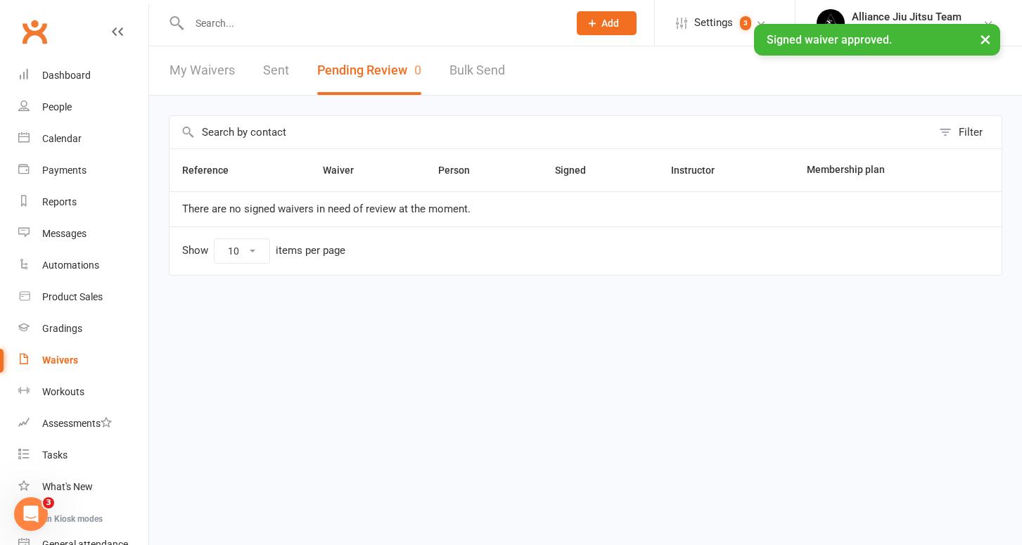
click at [229, 31] on input "text" at bounding box center [372, 23] width 374 height 20
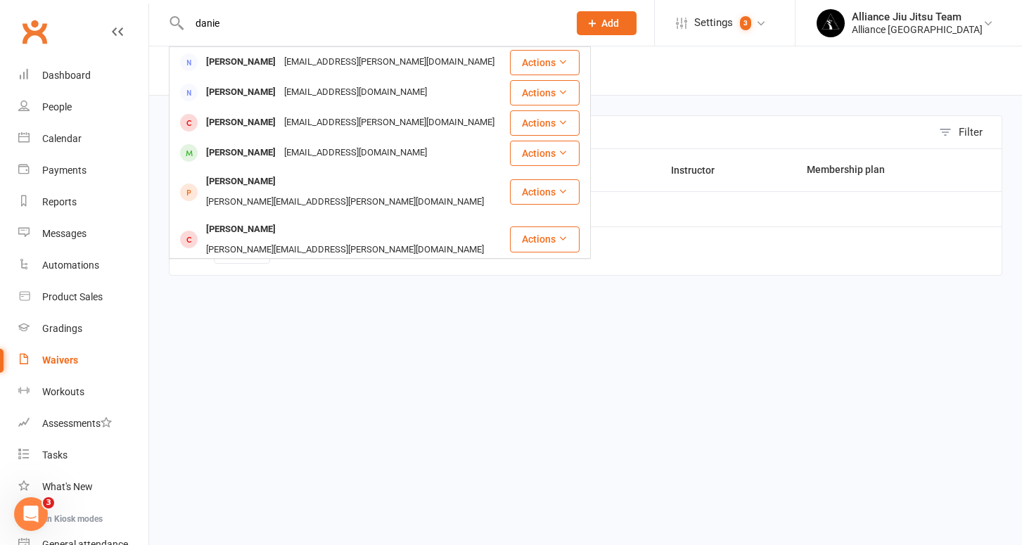
type input "danie"
click at [253, 269] on div "[PERSON_NAME]" at bounding box center [241, 279] width 78 height 20
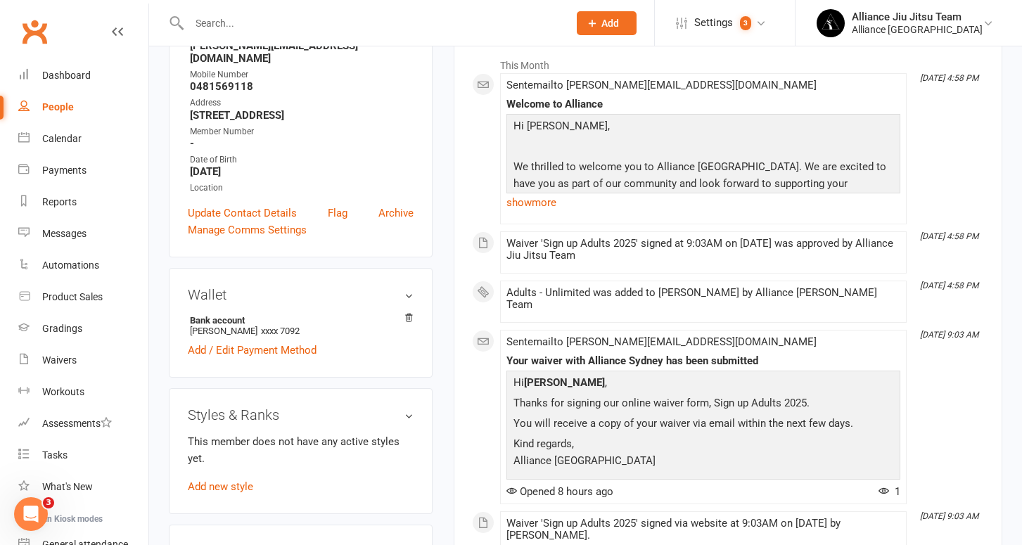
scroll to position [219, 0]
click at [228, 480] on link "Add new style" at bounding box center [220, 486] width 65 height 13
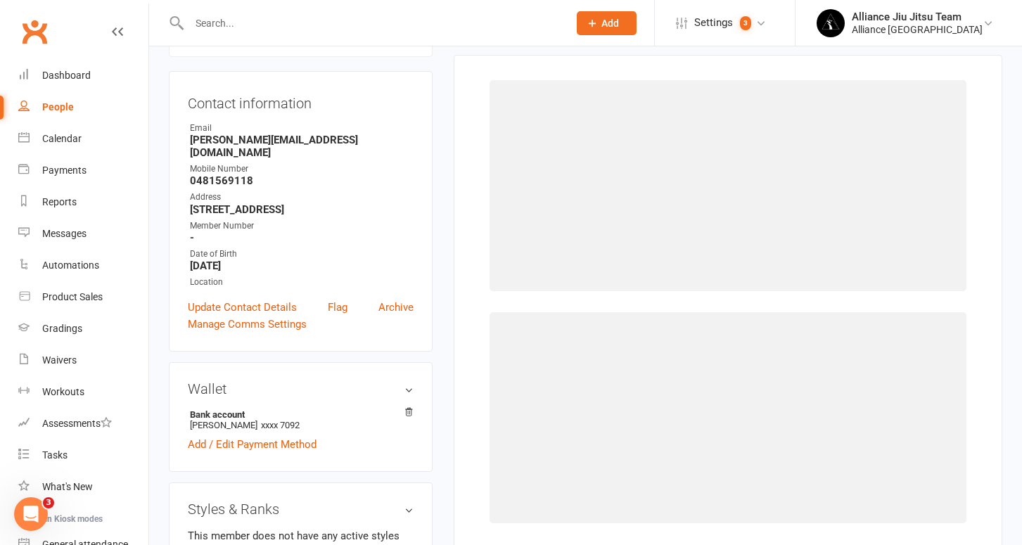
scroll to position [108, 0]
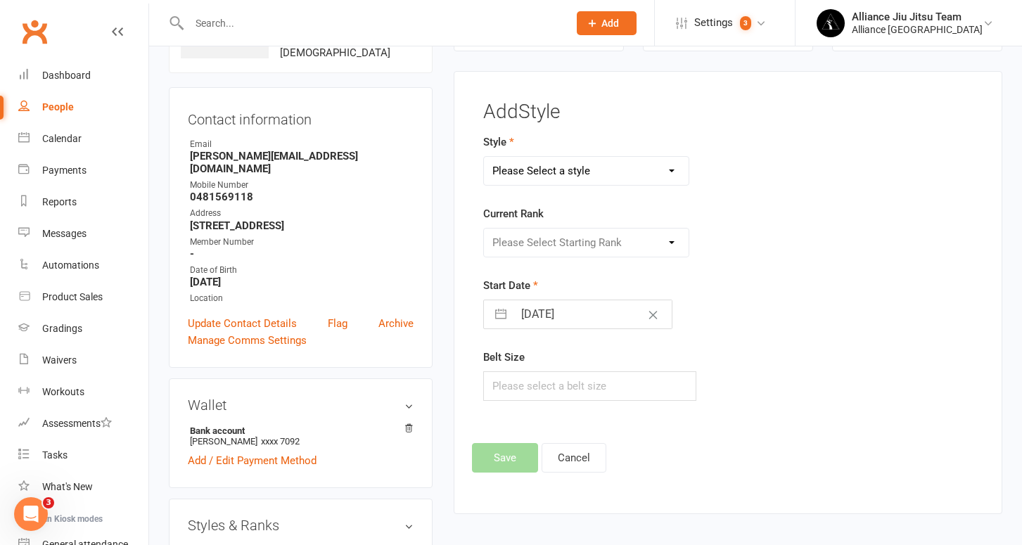
select select "1884"
select select "18354"
click at [500, 451] on button "Save" at bounding box center [505, 458] width 66 height 30
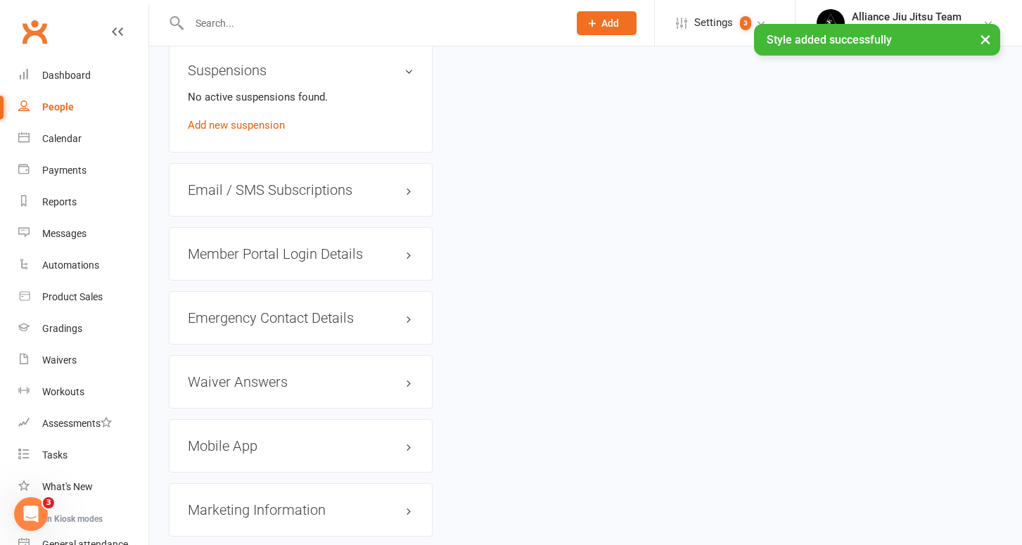
scroll to position [1079, 0]
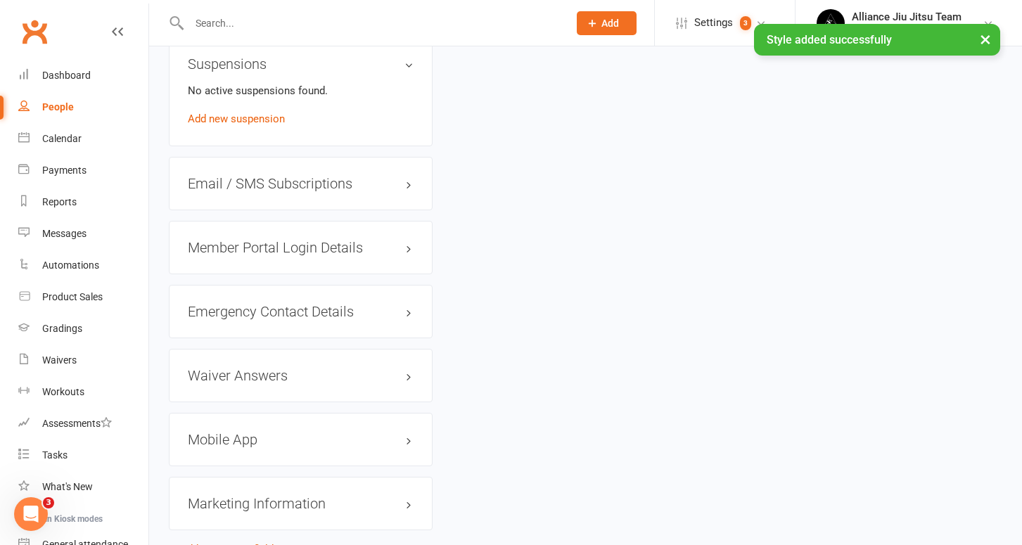
click at [276, 432] on h3 "Mobile App" at bounding box center [301, 439] width 226 height 15
click at [240, 462] on span at bounding box center [234, 469] width 14 height 14
click at [229, 466] on input "checkbox" at bounding box center [229, 466] width 0 height 0
click at [241, 504] on strong "2 features disabled" at bounding box center [233, 512] width 91 height 17
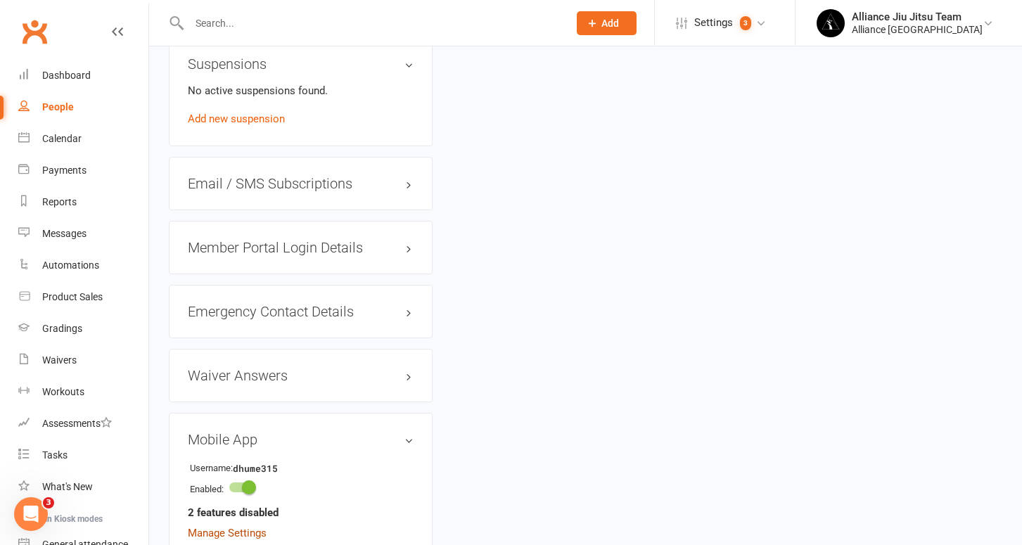
click at [241, 527] on link "Manage Settings" at bounding box center [227, 533] width 79 height 13
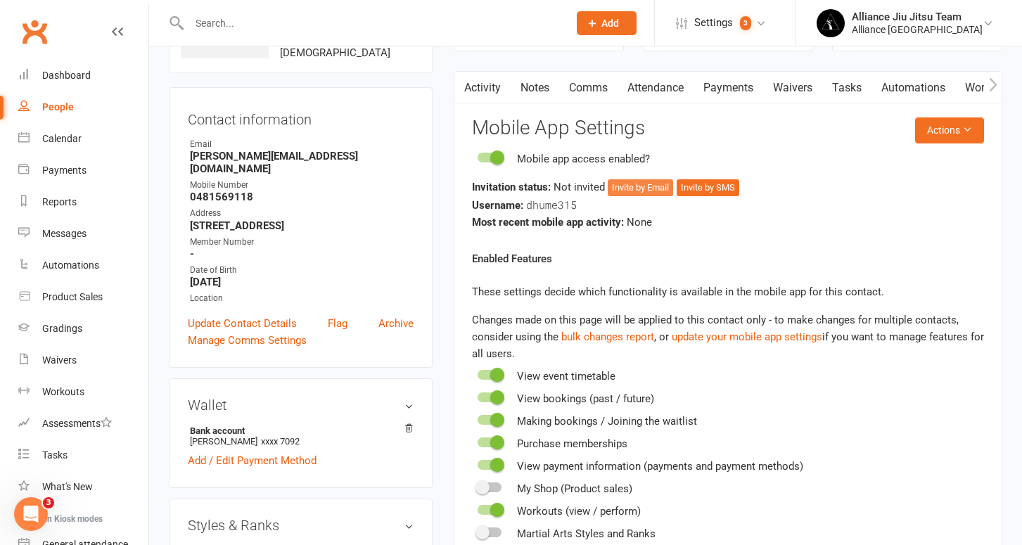
click at [653, 184] on button "Invite by Email" at bounding box center [640, 187] width 65 height 17
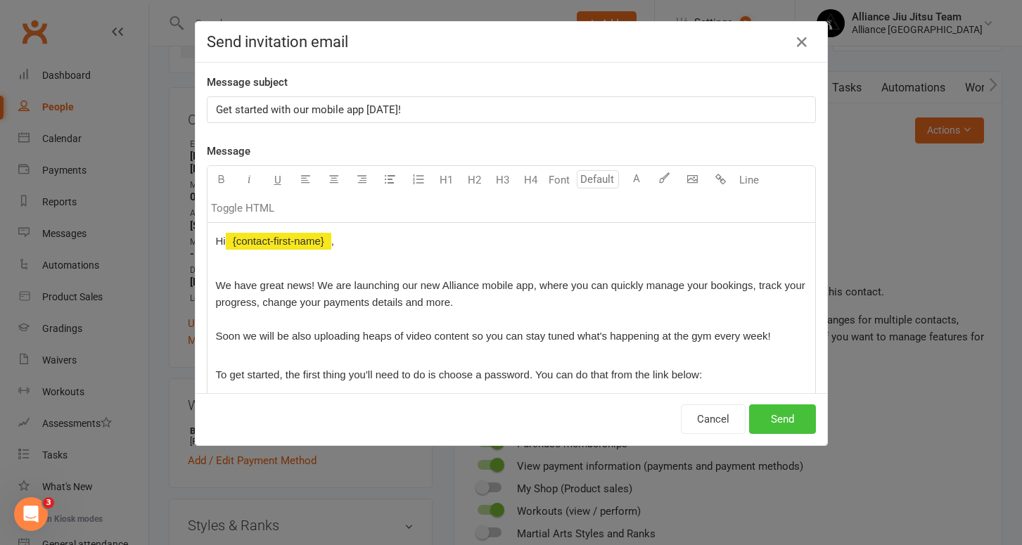
click at [787, 421] on button "Send" at bounding box center [782, 420] width 67 height 30
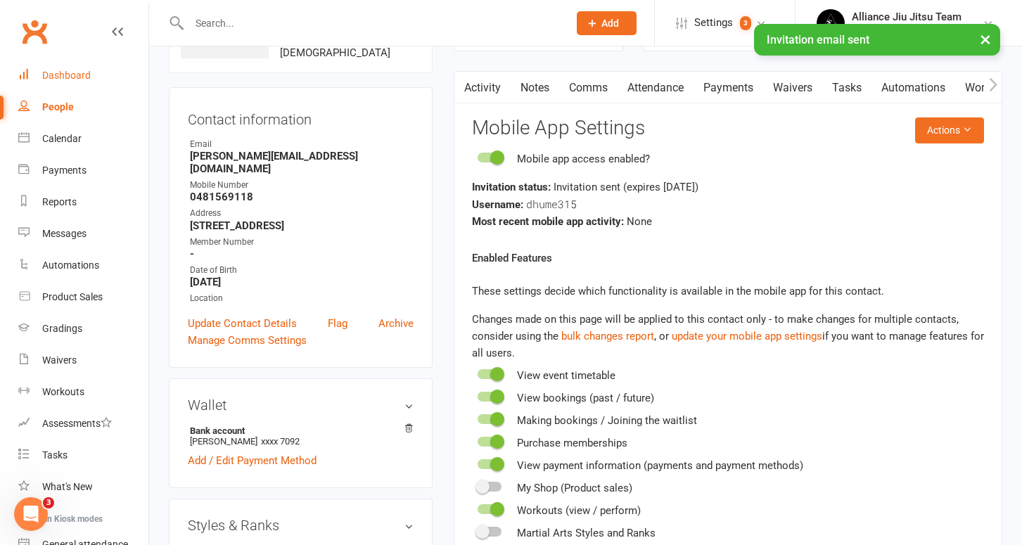
click at [61, 75] on div "Dashboard" at bounding box center [66, 75] width 49 height 11
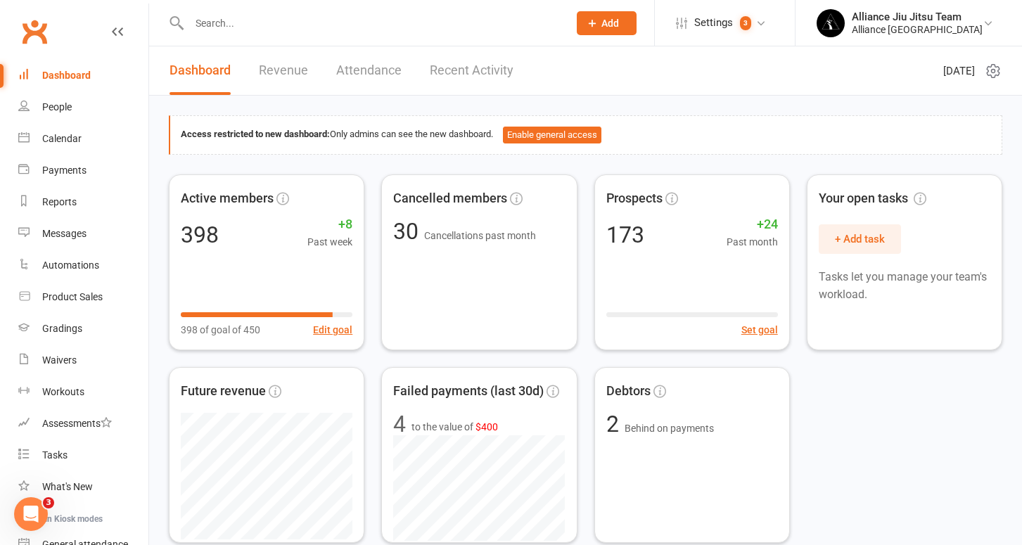
click at [226, 25] on input "text" at bounding box center [372, 23] width 374 height 20
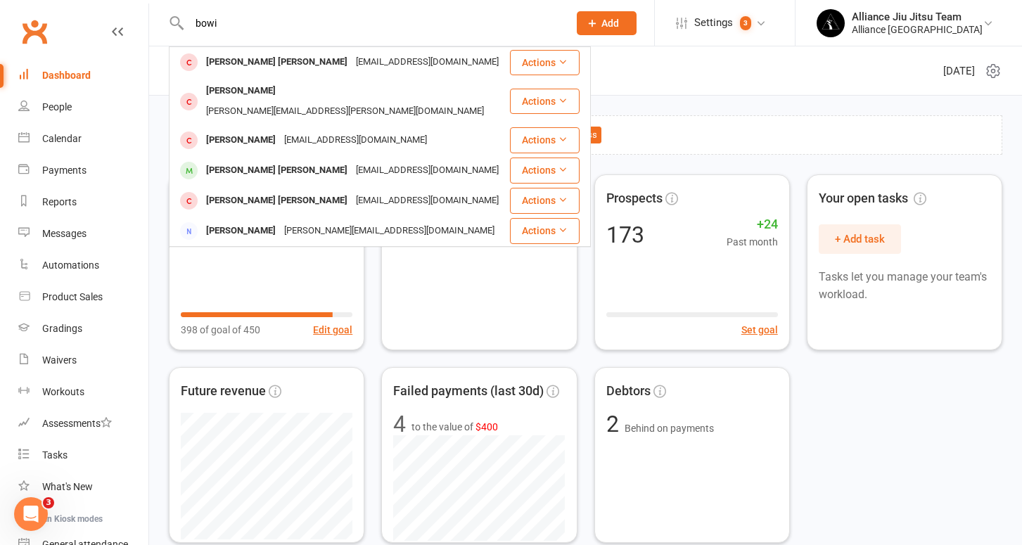
type input "bow"
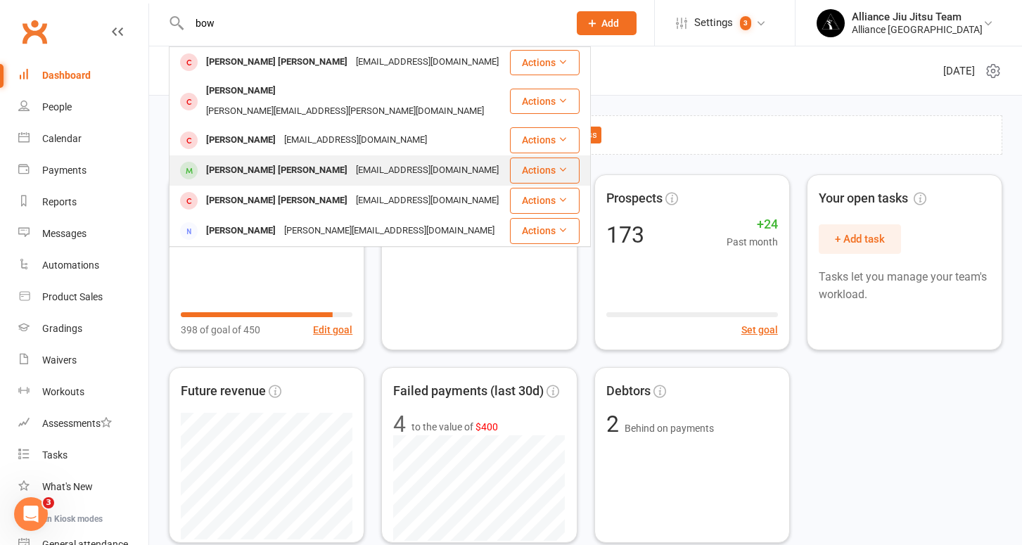
drag, startPoint x: 231, startPoint y: 46, endPoint x: 249, endPoint y: 153, distance: 109.1
click at [249, 160] on div "[PERSON_NAME] [PERSON_NAME]" at bounding box center [277, 170] width 150 height 20
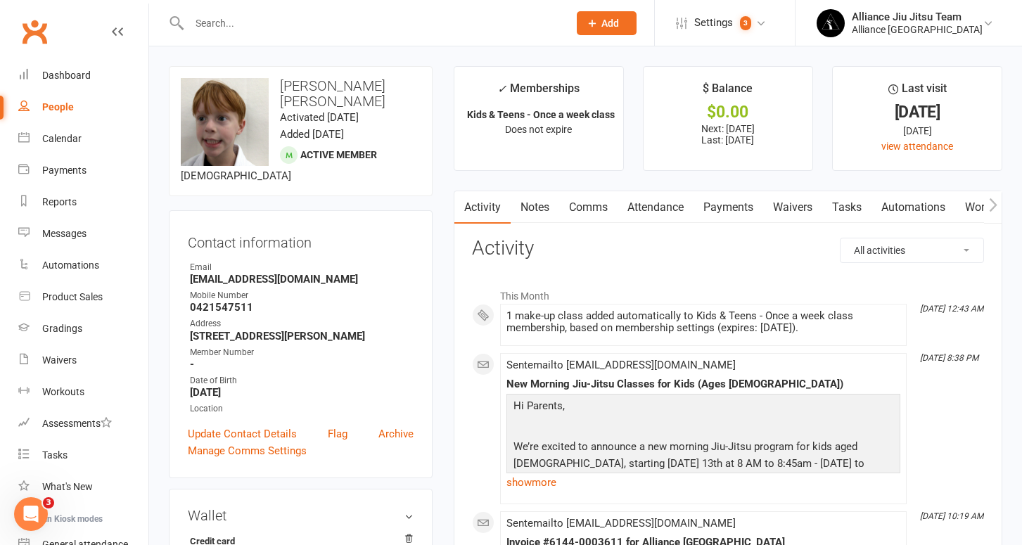
click at [742, 205] on link "Payments" at bounding box center [729, 207] width 70 height 32
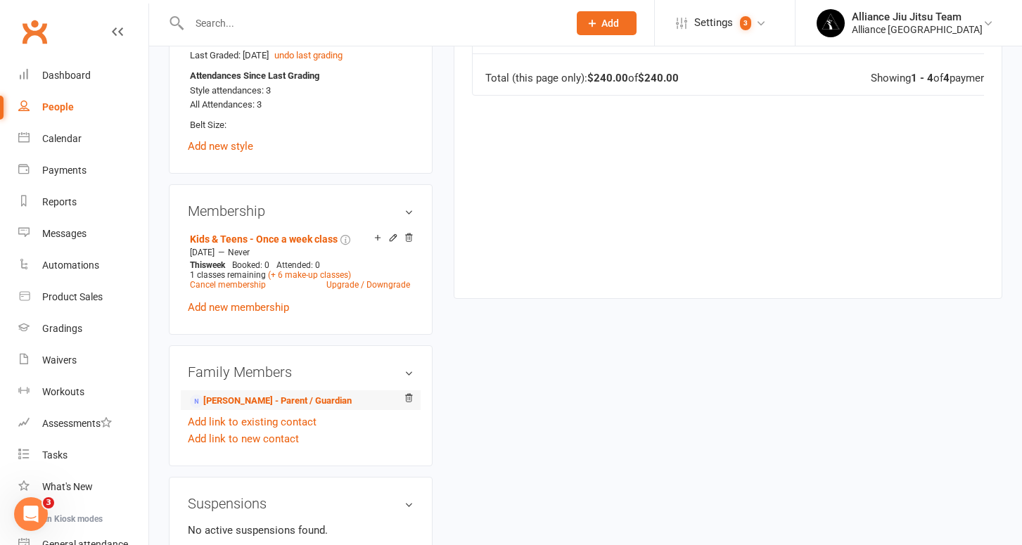
scroll to position [725, 0]
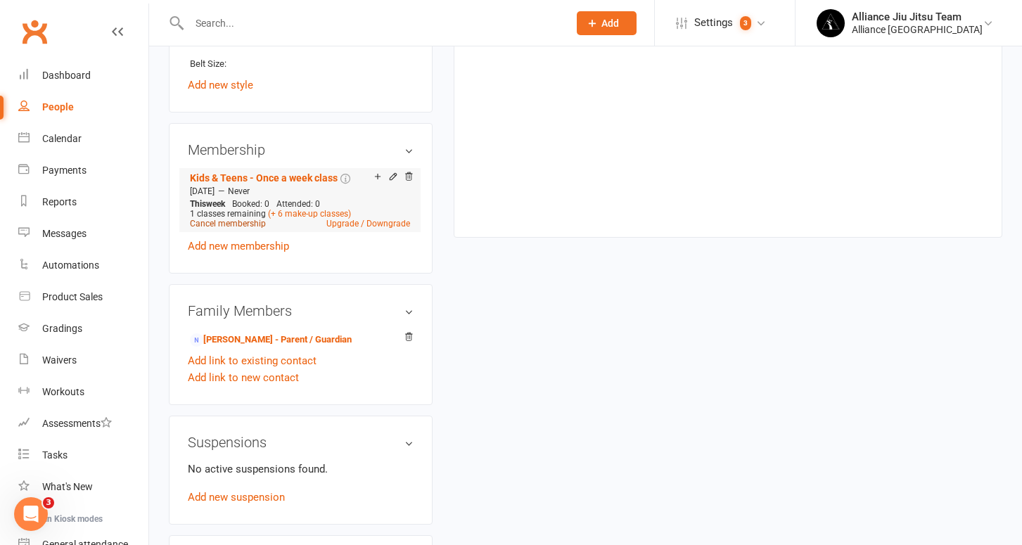
click at [241, 219] on link "Cancel membership" at bounding box center [228, 224] width 76 height 10
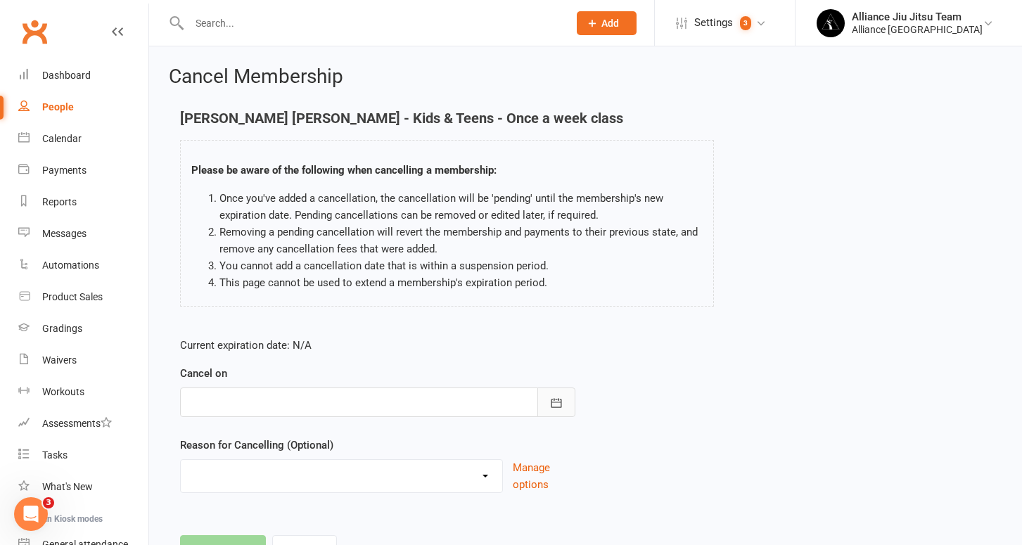
click at [558, 401] on icon "button" at bounding box center [556, 403] width 14 height 14
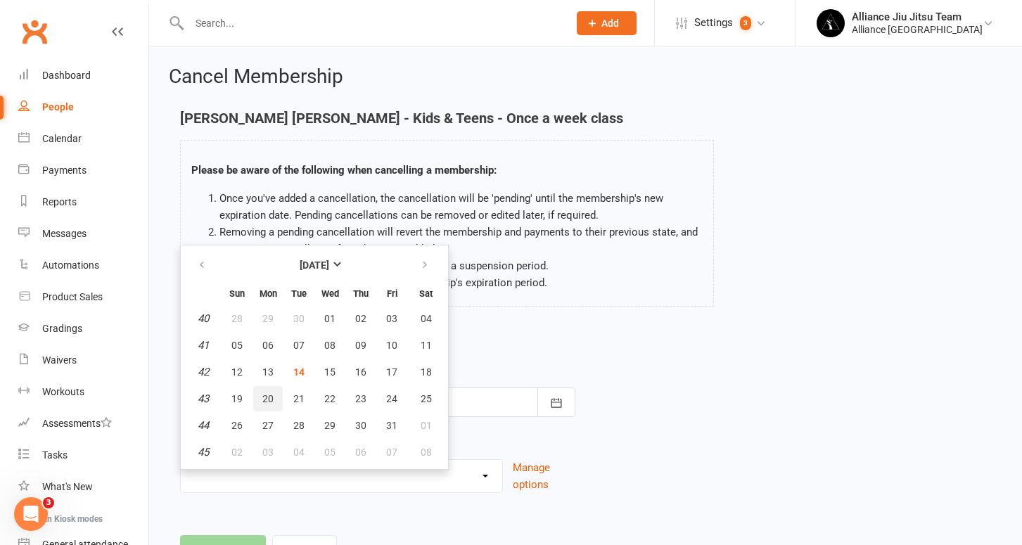
click at [266, 398] on span "20" at bounding box center [267, 398] width 11 height 11
type input "[DATE]"
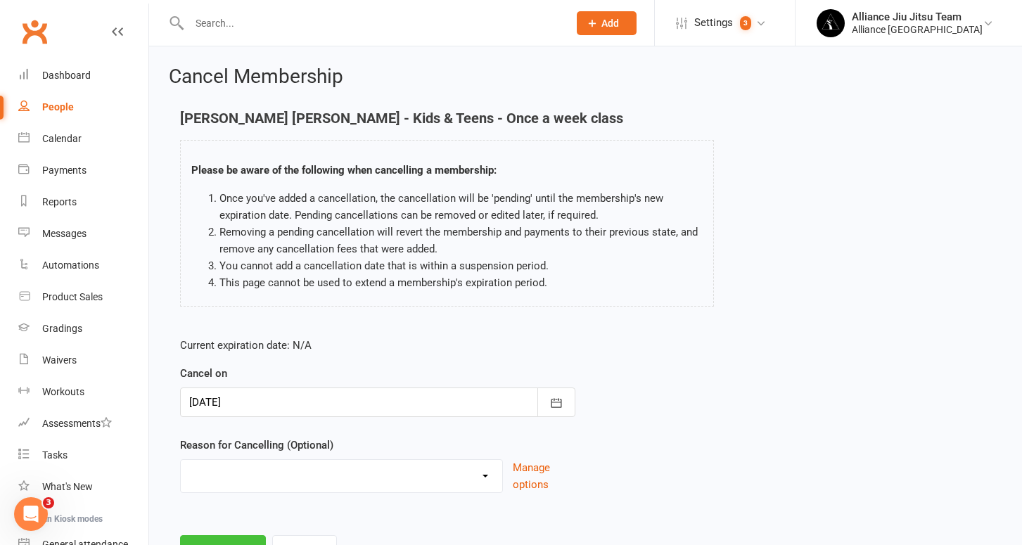
click at [225, 539] on button "Continue" at bounding box center [223, 550] width 86 height 30
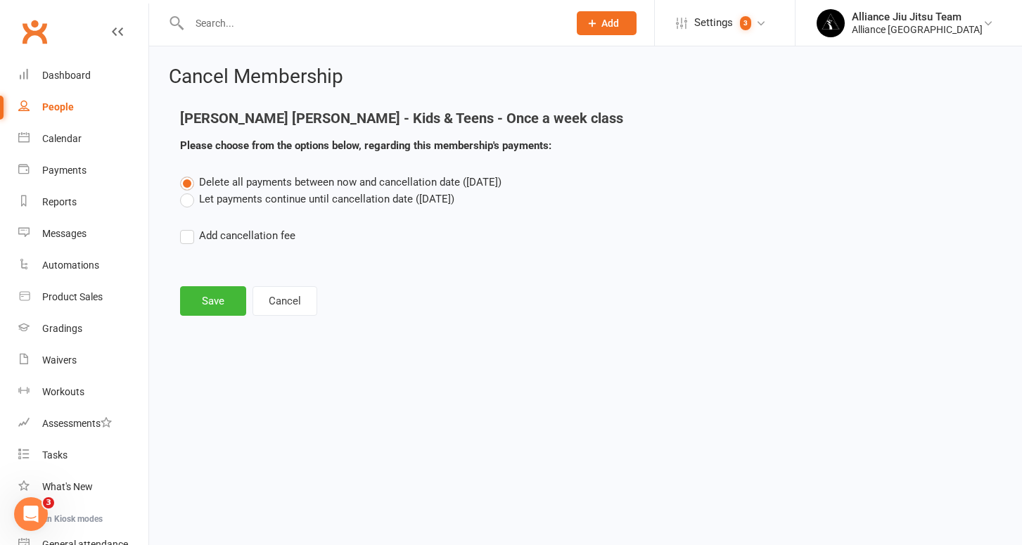
click at [215, 315] on div "Cancel Membership Bowie [PERSON_NAME] - Kids & Teens - Once a week class Please…" at bounding box center [585, 192] width 873 height 292
click at [218, 303] on button "Save" at bounding box center [213, 301] width 66 height 30
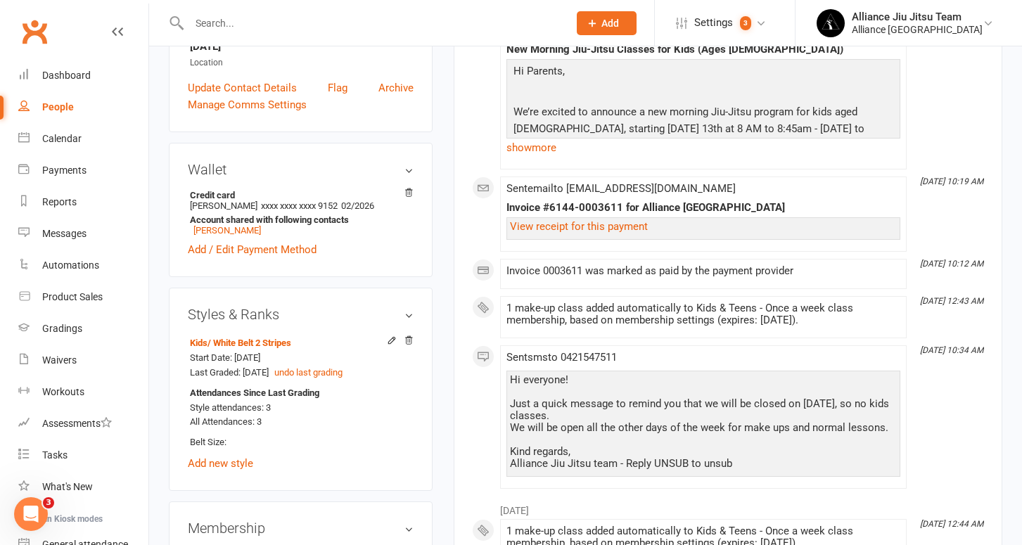
scroll to position [388, 0]
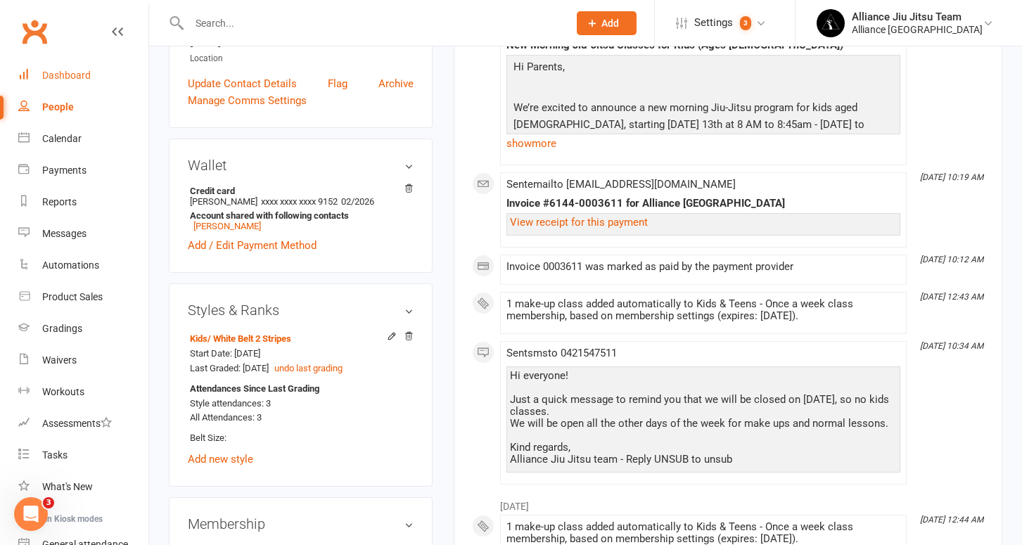
click at [42, 68] on link "Dashboard" at bounding box center [83, 76] width 130 height 32
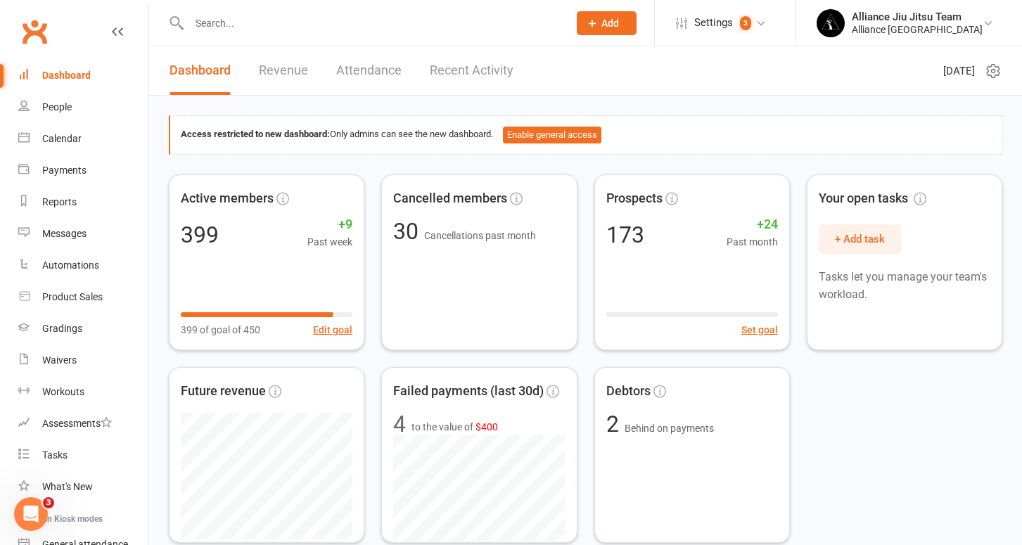
click at [70, 71] on div "Dashboard" at bounding box center [66, 75] width 49 height 11
click at [72, 75] on div "Dashboard" at bounding box center [66, 75] width 49 height 11
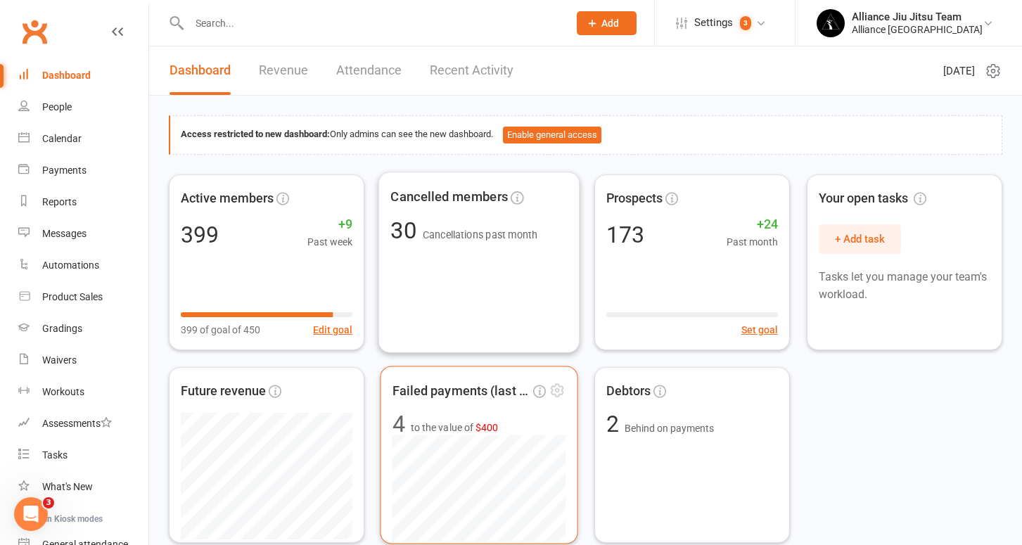
click at [437, 431] on span "to the value of $400" at bounding box center [454, 427] width 87 height 16
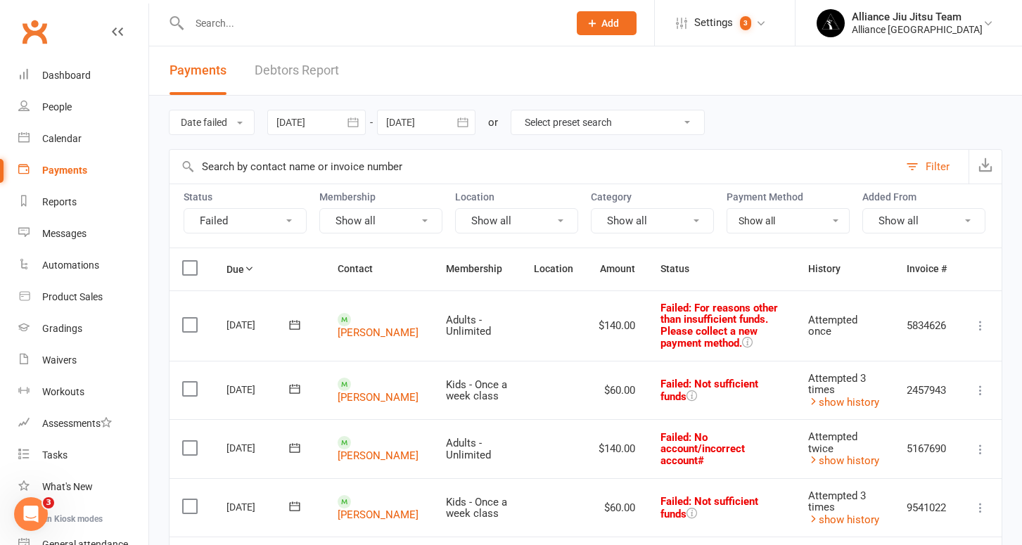
scroll to position [75, 0]
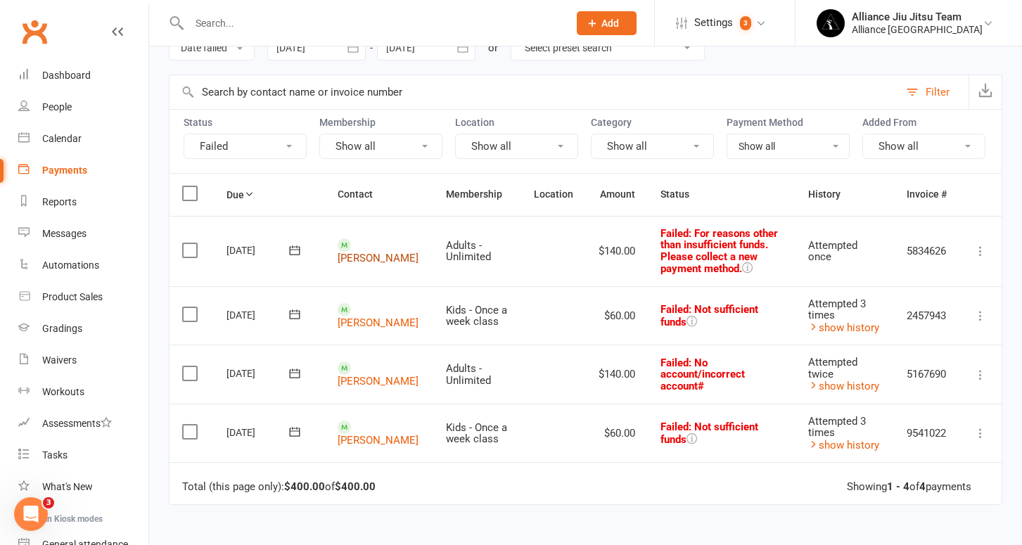
click at [353, 258] on link "[PERSON_NAME]" at bounding box center [378, 258] width 81 height 13
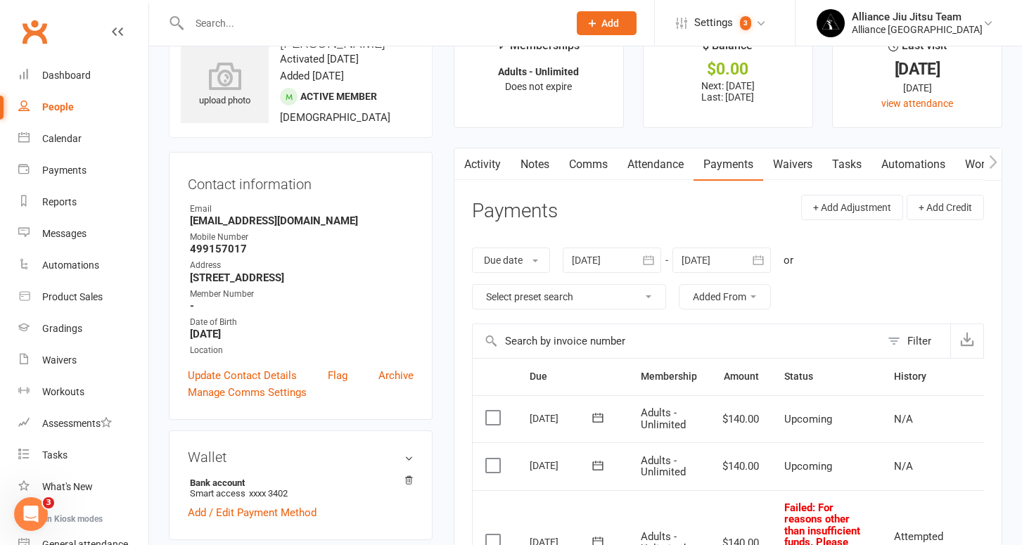
scroll to position [43, 0]
click at [81, 77] on div "Dashboard" at bounding box center [66, 75] width 49 height 11
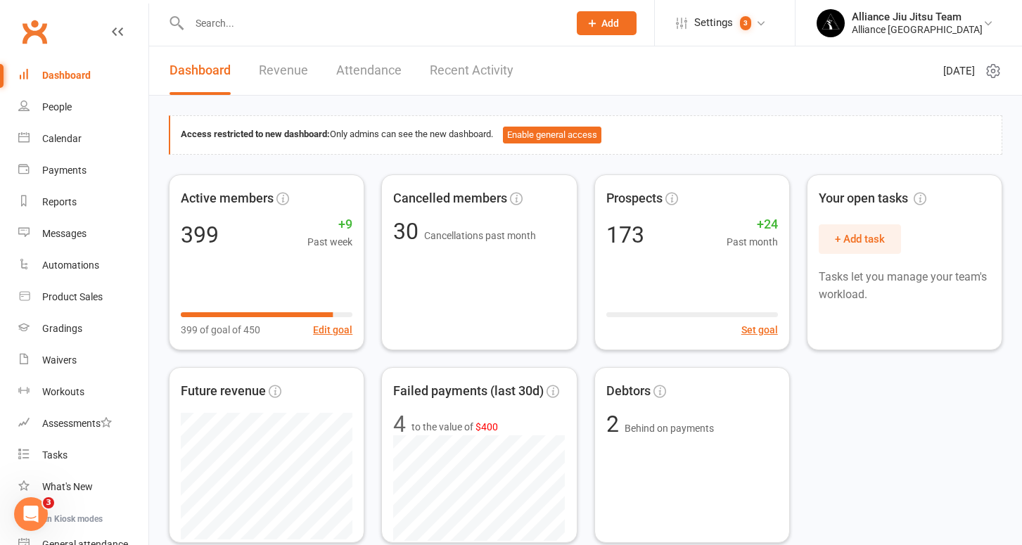
click at [234, 26] on input "text" at bounding box center [372, 23] width 374 height 20
